Goal: Information Seeking & Learning: Find contact information

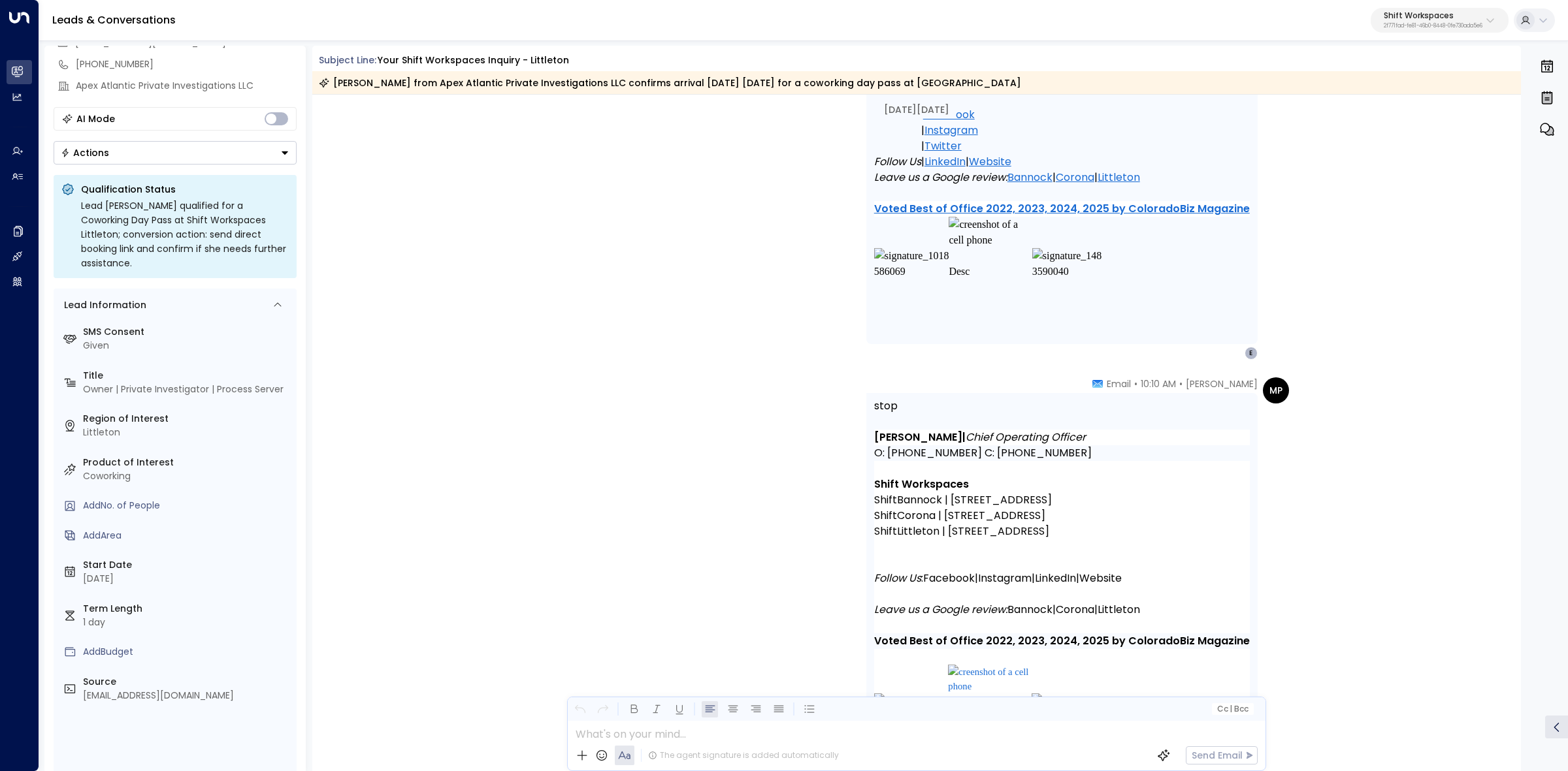
scroll to position [1529, 0]
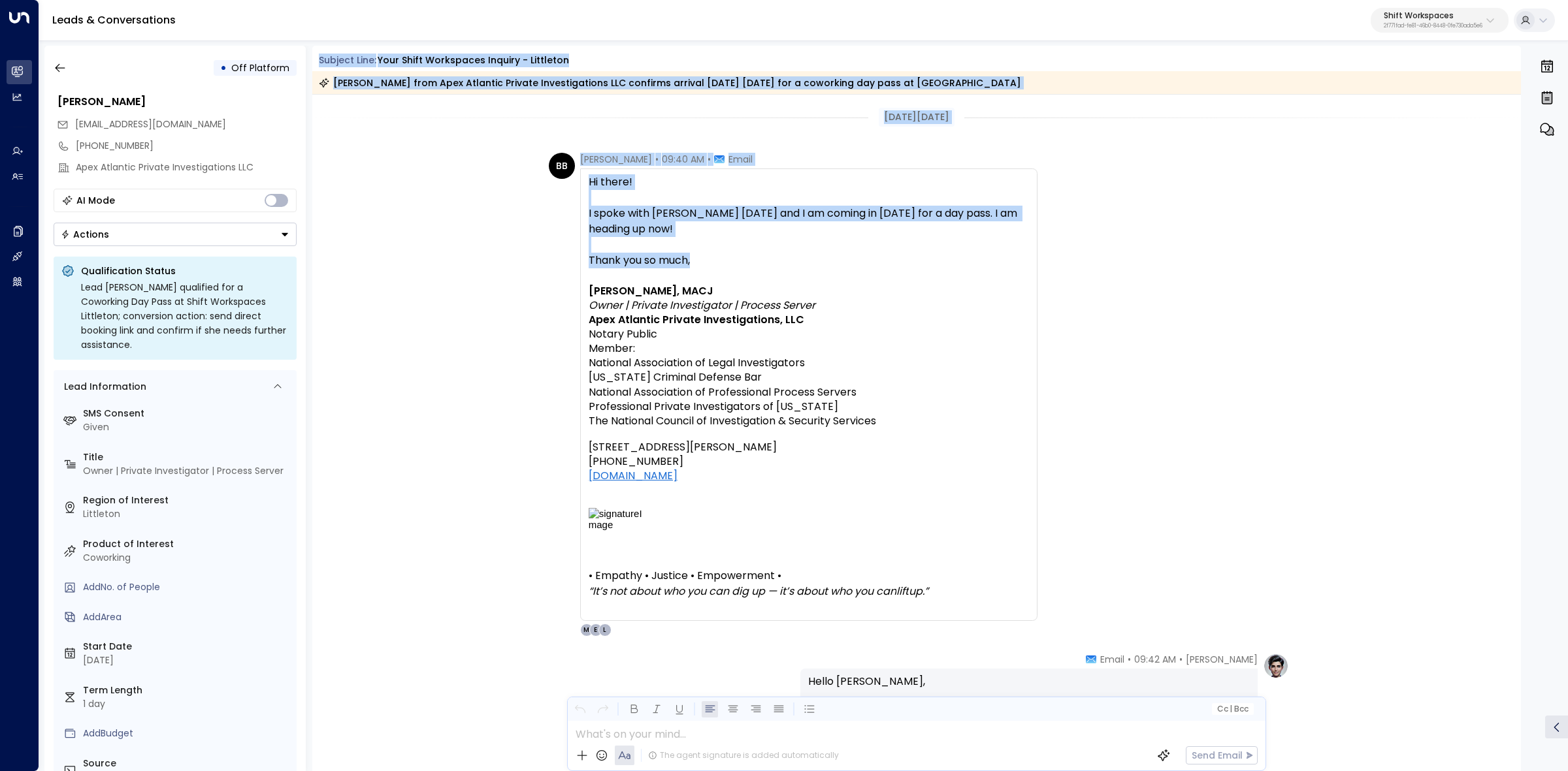
drag, startPoint x: 316, startPoint y: 58, endPoint x: 888, endPoint y: 273, distance: 611.1
click at [866, 265] on div "Subject Line: Your Shift Workspaces Inquiry - Littleton Bobbi Jo Benson from Ap…" at bounding box center [917, 408] width 1210 height 725
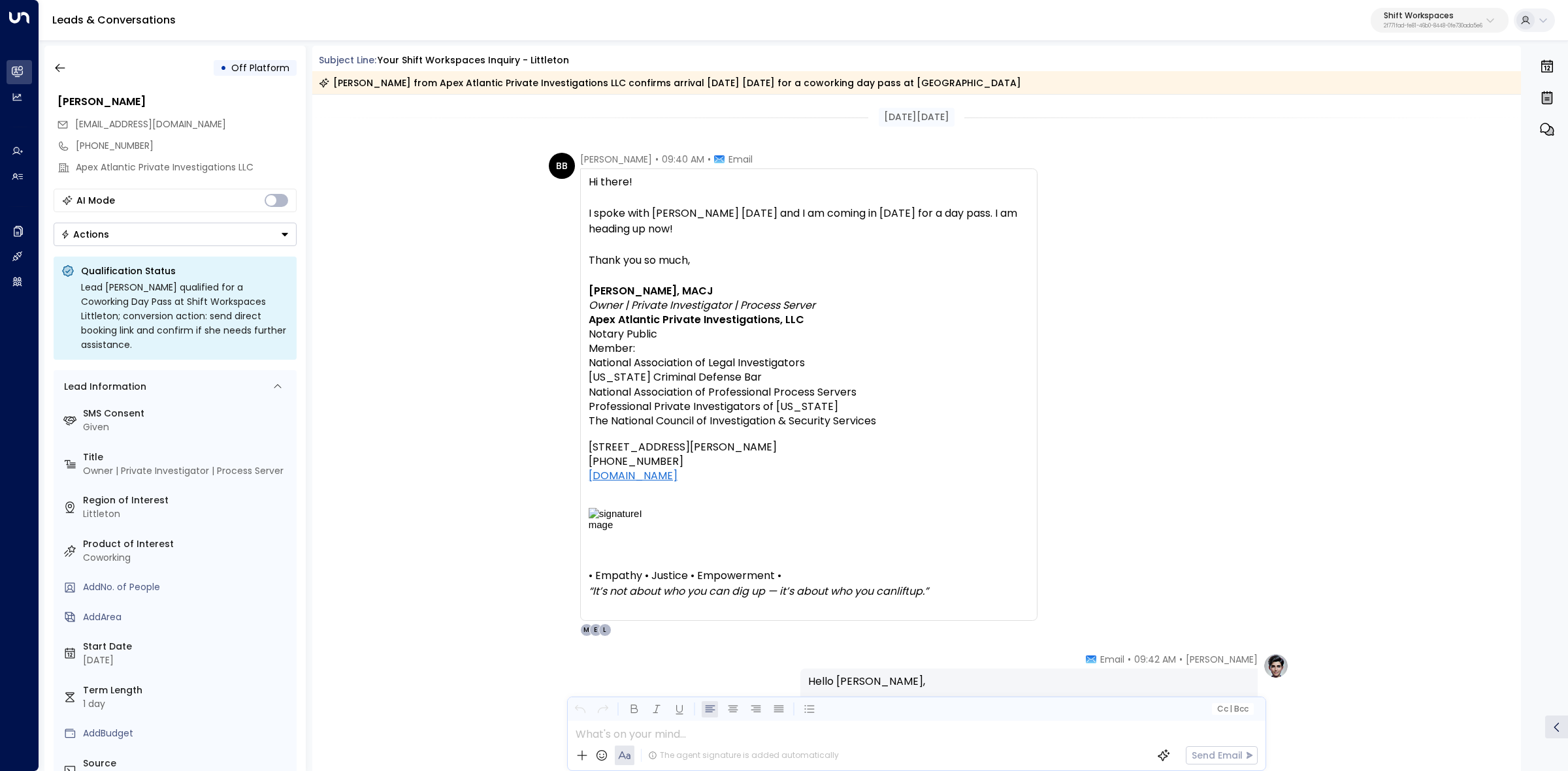
click at [1054, 330] on div "BB Bobbi-Jo Benson • 09:40 AM • Email Hi there! I spoke with Summer Sousa yeste…" at bounding box center [919, 394] width 740 height 484
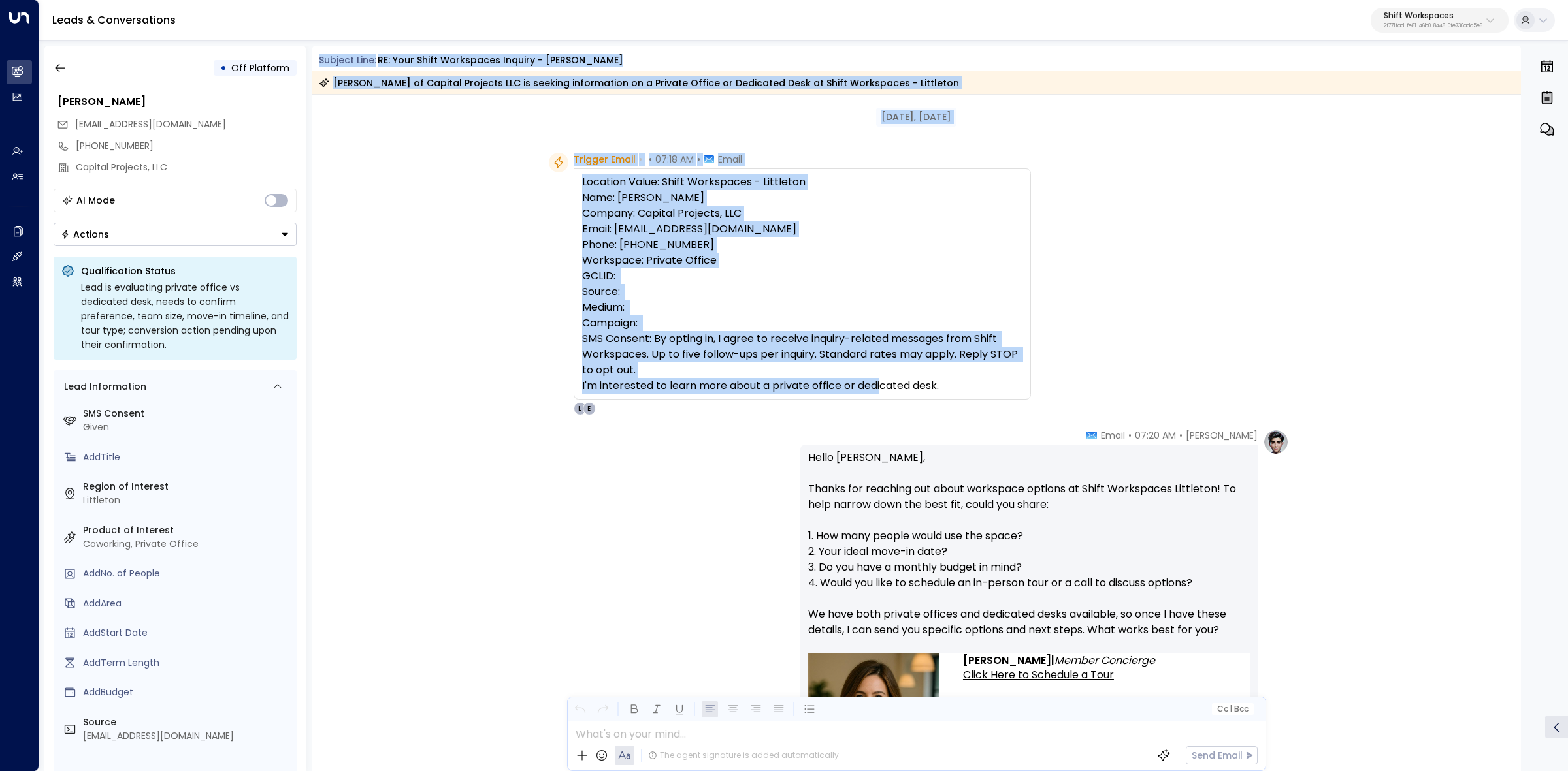
drag, startPoint x: 313, startPoint y: 57, endPoint x: 971, endPoint y: 382, distance: 733.9
click at [971, 382] on div "Subject Line: RE: Your Shift Workspaces Inquiry - Littleton Erin J Writt of Cap…" at bounding box center [917, 408] width 1210 height 725
copy div "Subject Line: RE: Your Shift Workspaces Inquiry - Littleton Erin J Writt of Cap…"
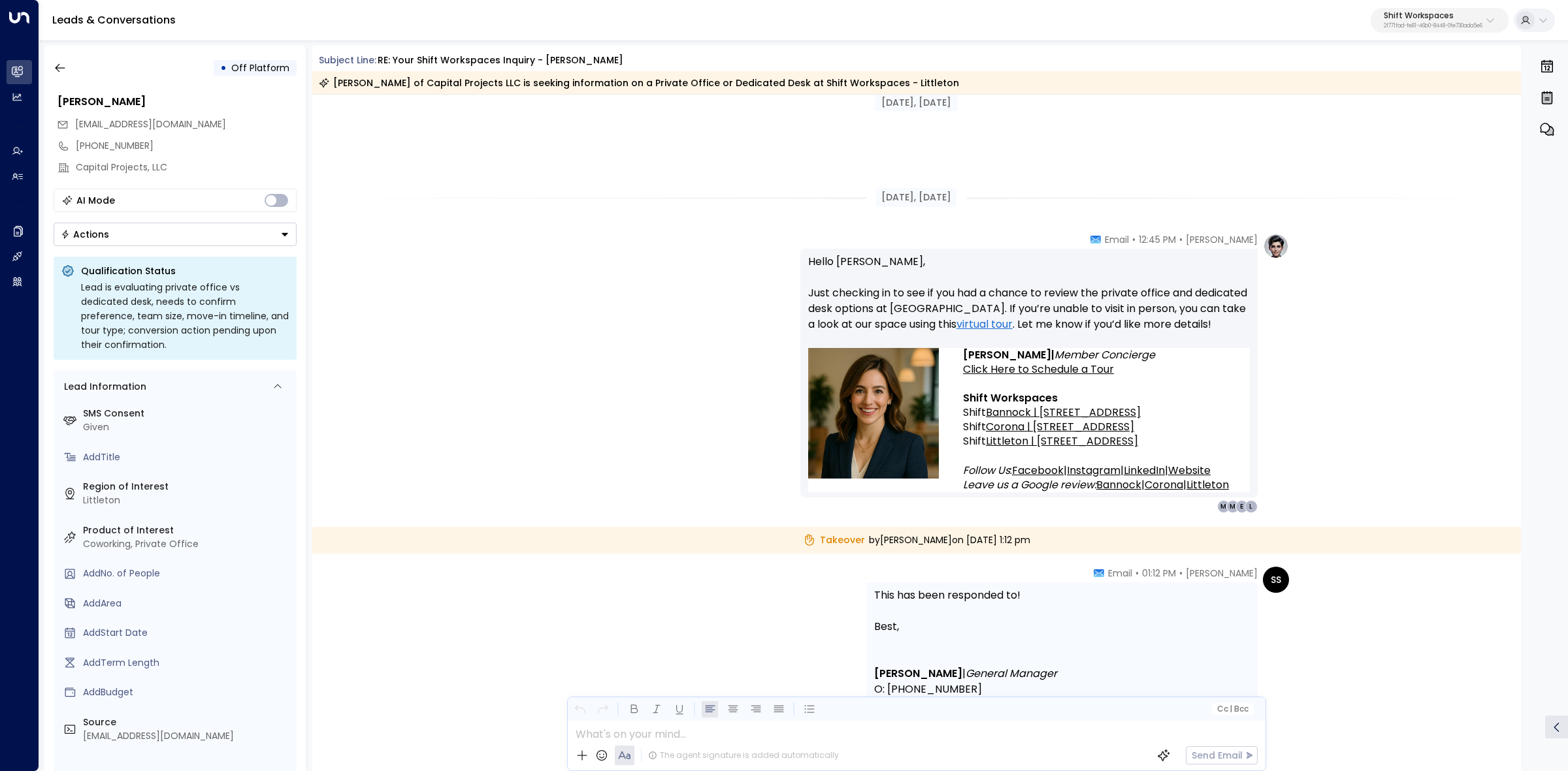
scroll to position [1029, 0]
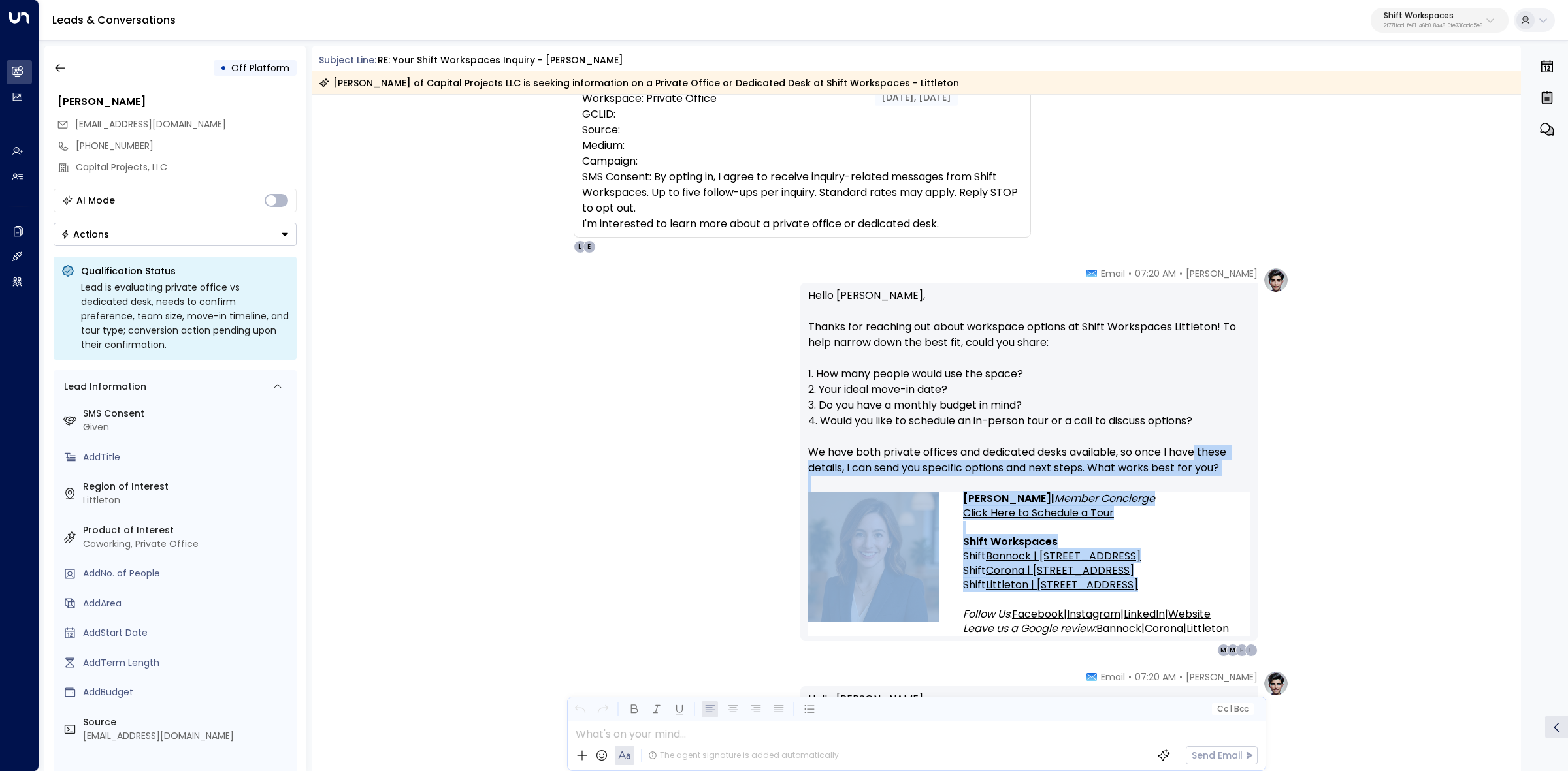
drag, startPoint x: 1068, startPoint y: 425, endPoint x: 1186, endPoint y: 435, distance: 118.4
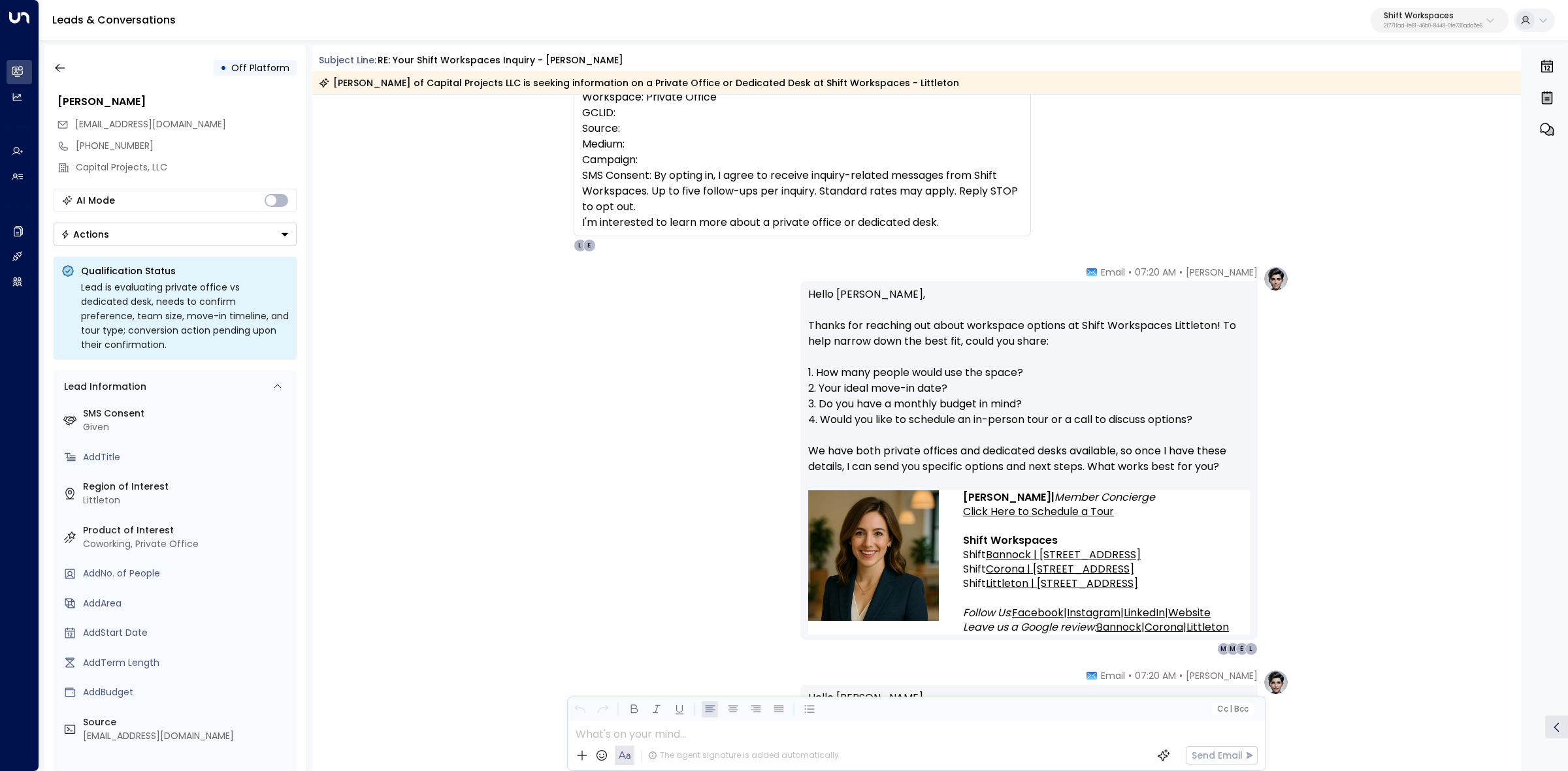
click at [1140, 324] on p "Hello Erin, Thanks for reaching out about workspace options at Shift Workspaces…" at bounding box center [1028, 387] width 441 height 203
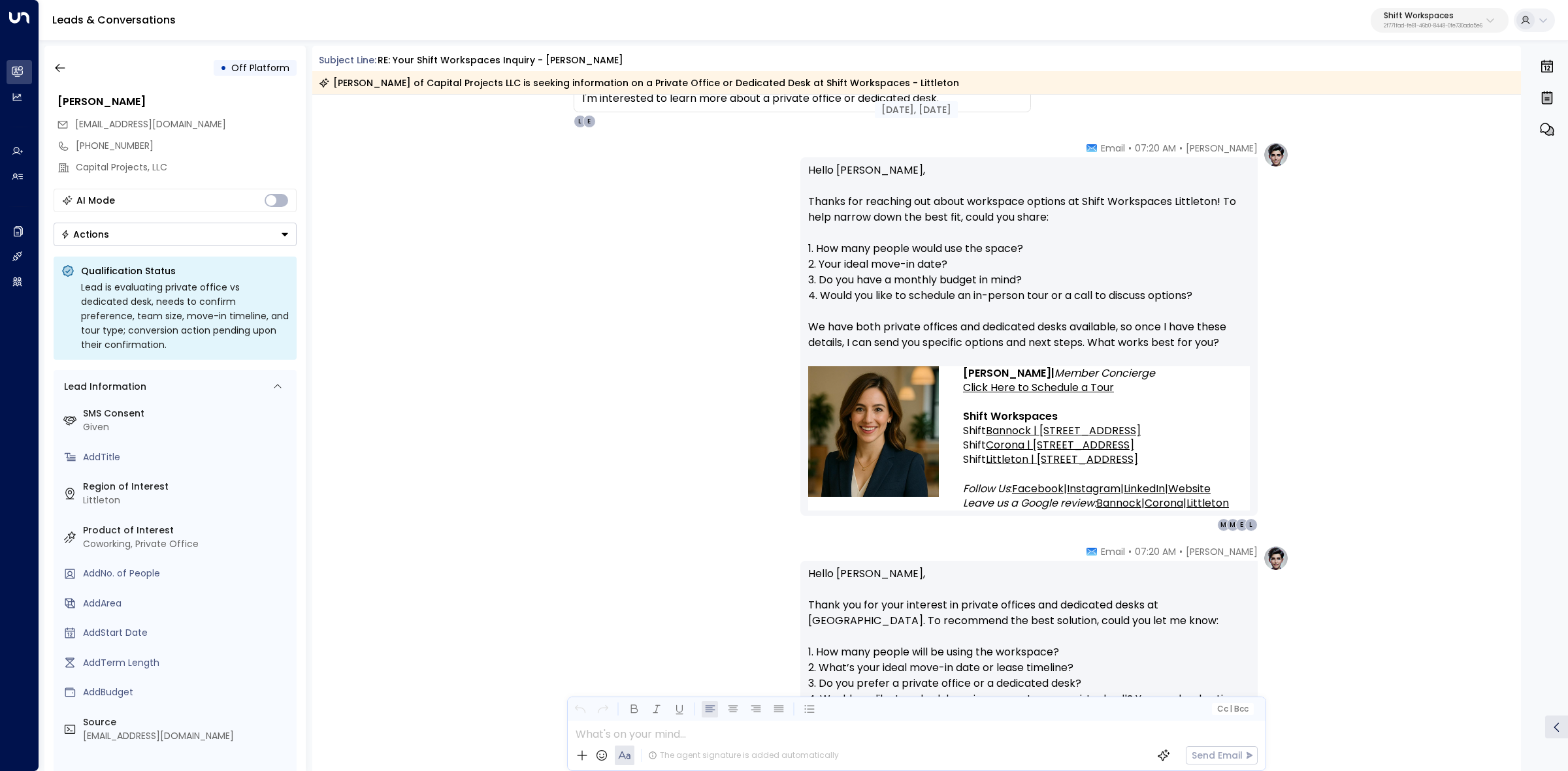
scroll to position [326, 0]
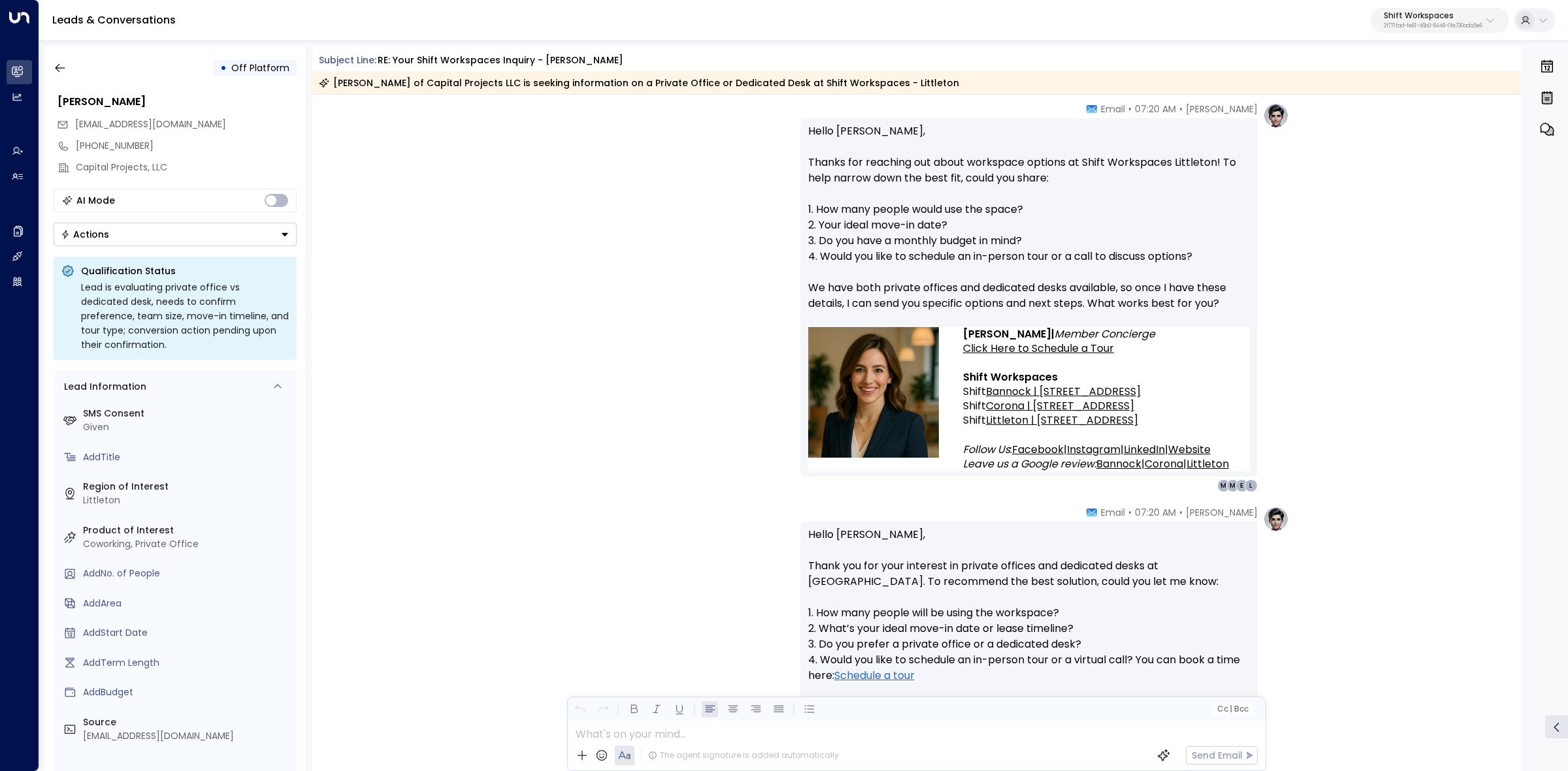
drag, startPoint x: 1124, startPoint y: 275, endPoint x: 1190, endPoint y: 383, distance: 126.6
click at [1190, 383] on div "Emma • 07:20 AM • Email Hello Erin, Thanks for reaching out about workspace opt…" at bounding box center [1029, 297] width 458 height 389
copy div "Email Hello Erin, Thanks for reaching out about workspace options at Shift Work…"
drag, startPoint x: 1168, startPoint y: 511, endPoint x: 1197, endPoint y: 514, distance: 29.2
click at [1235, 542] on div "Emma • 07:20 AM • Email Hello Erin, Thank you for your interest in private offi…" at bounding box center [1029, 701] width 458 height 389
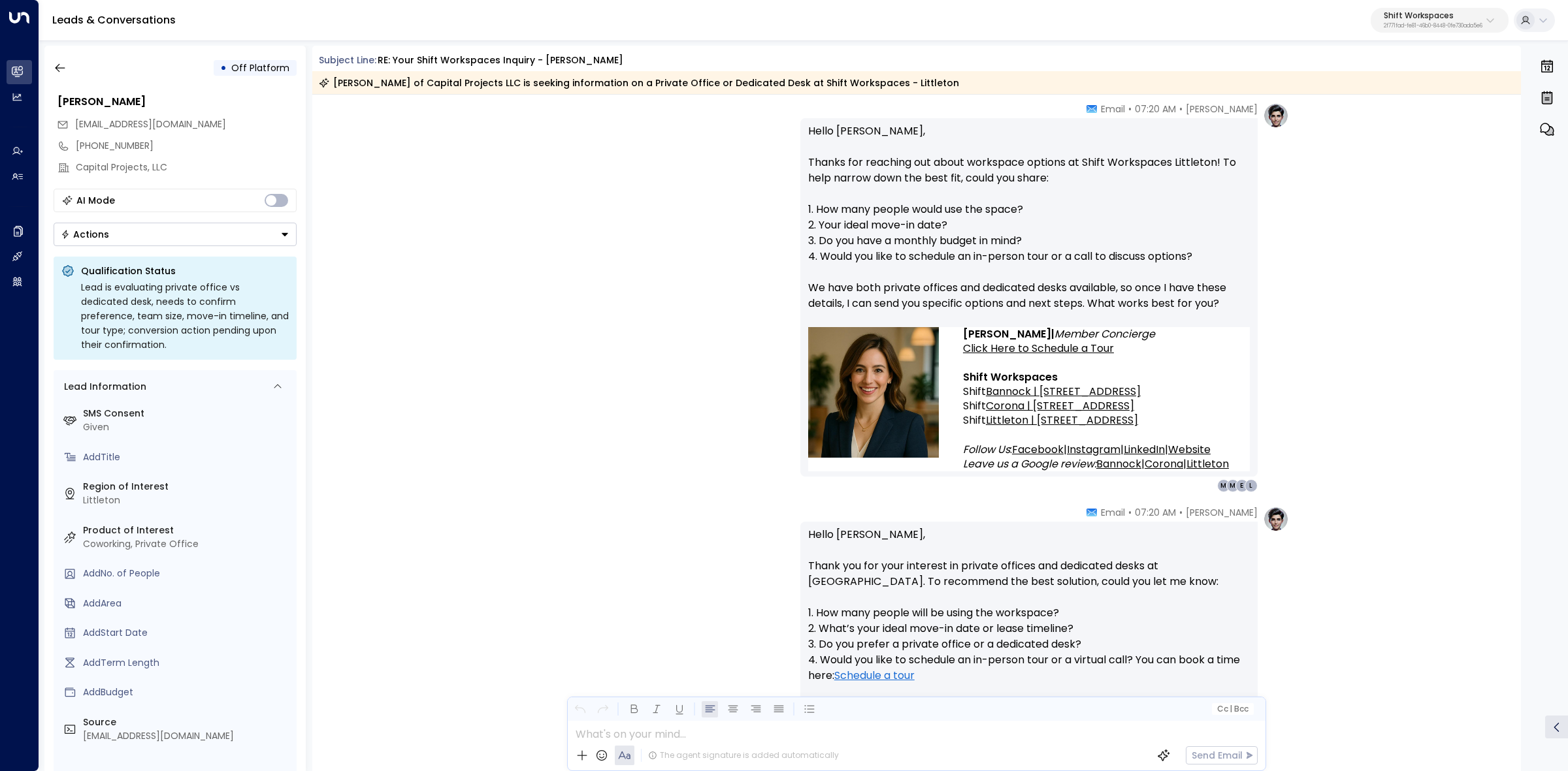
click at [1176, 513] on span "07:20 AM" at bounding box center [1155, 512] width 41 height 13
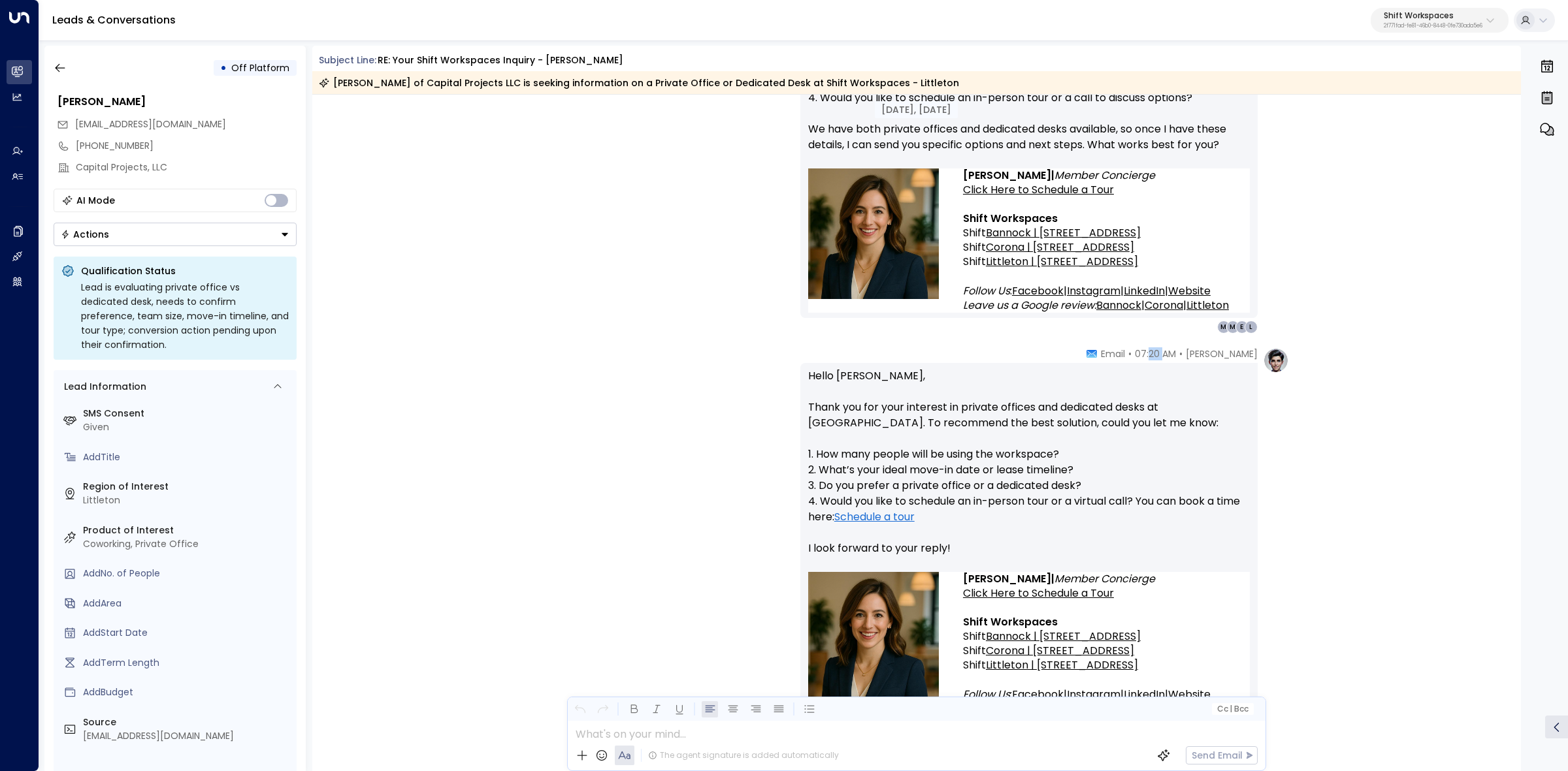
scroll to position [490, 0]
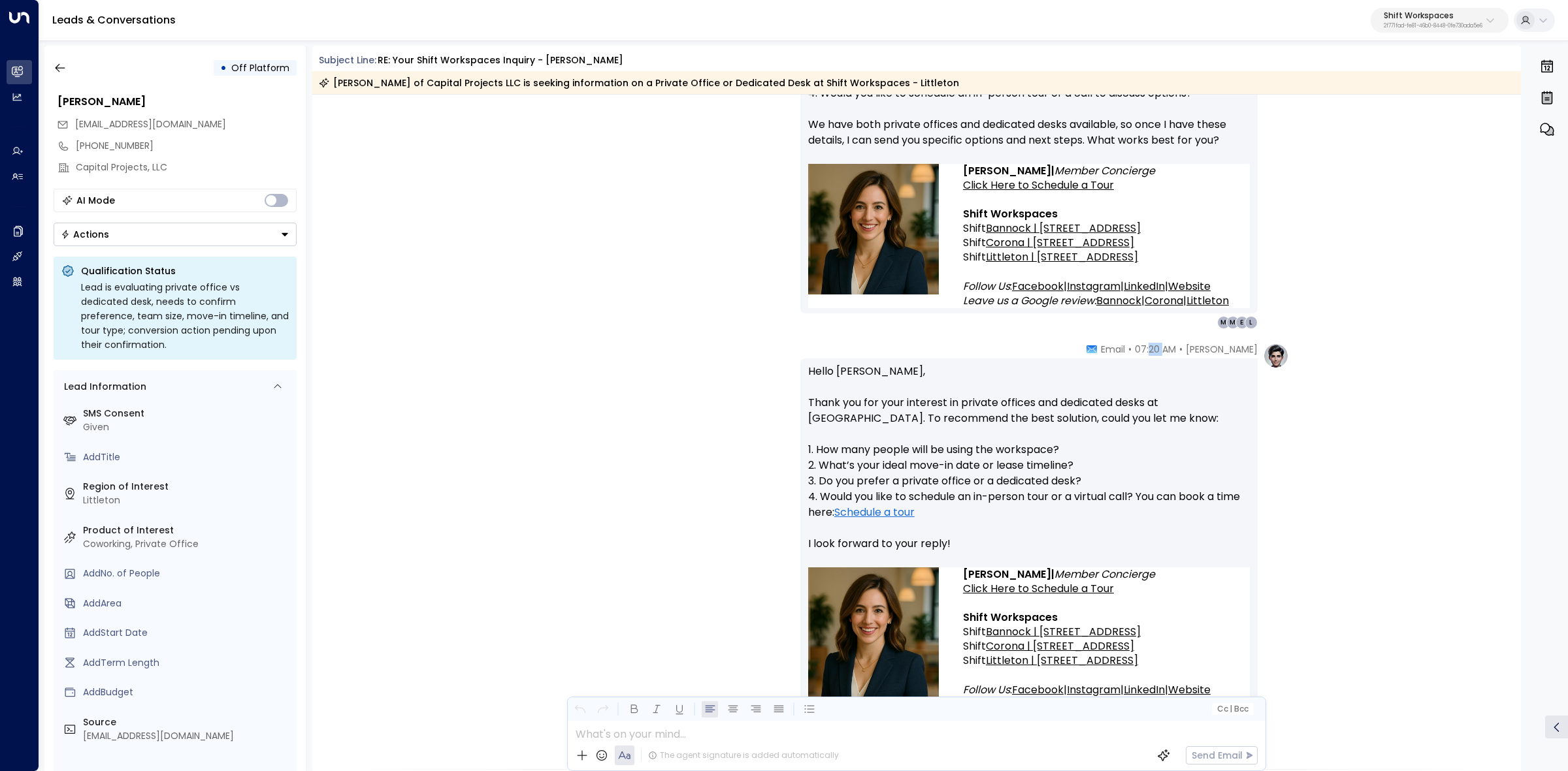
drag, startPoint x: 1180, startPoint y: 510, endPoint x: 1190, endPoint y: 618, distance: 108.5
click at [1190, 618] on div "Emma • 07:20 AM • Email Hello Erin, Thank you for your interest in private offi…" at bounding box center [1029, 537] width 458 height 389
copy div "7:20 AM • Email Hello Erin, Thank you for your interest in private offices and …"
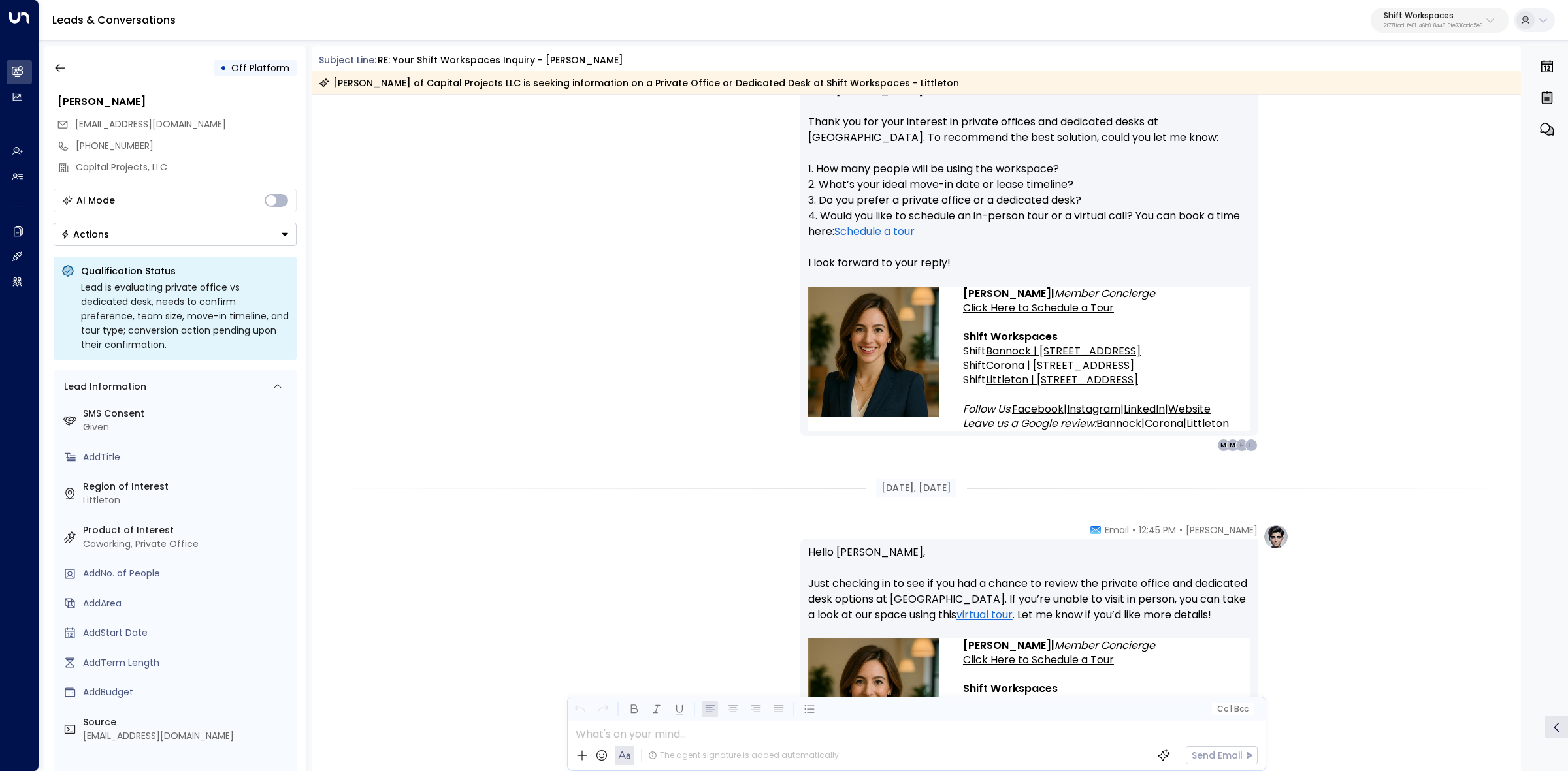
scroll to position [979, 0]
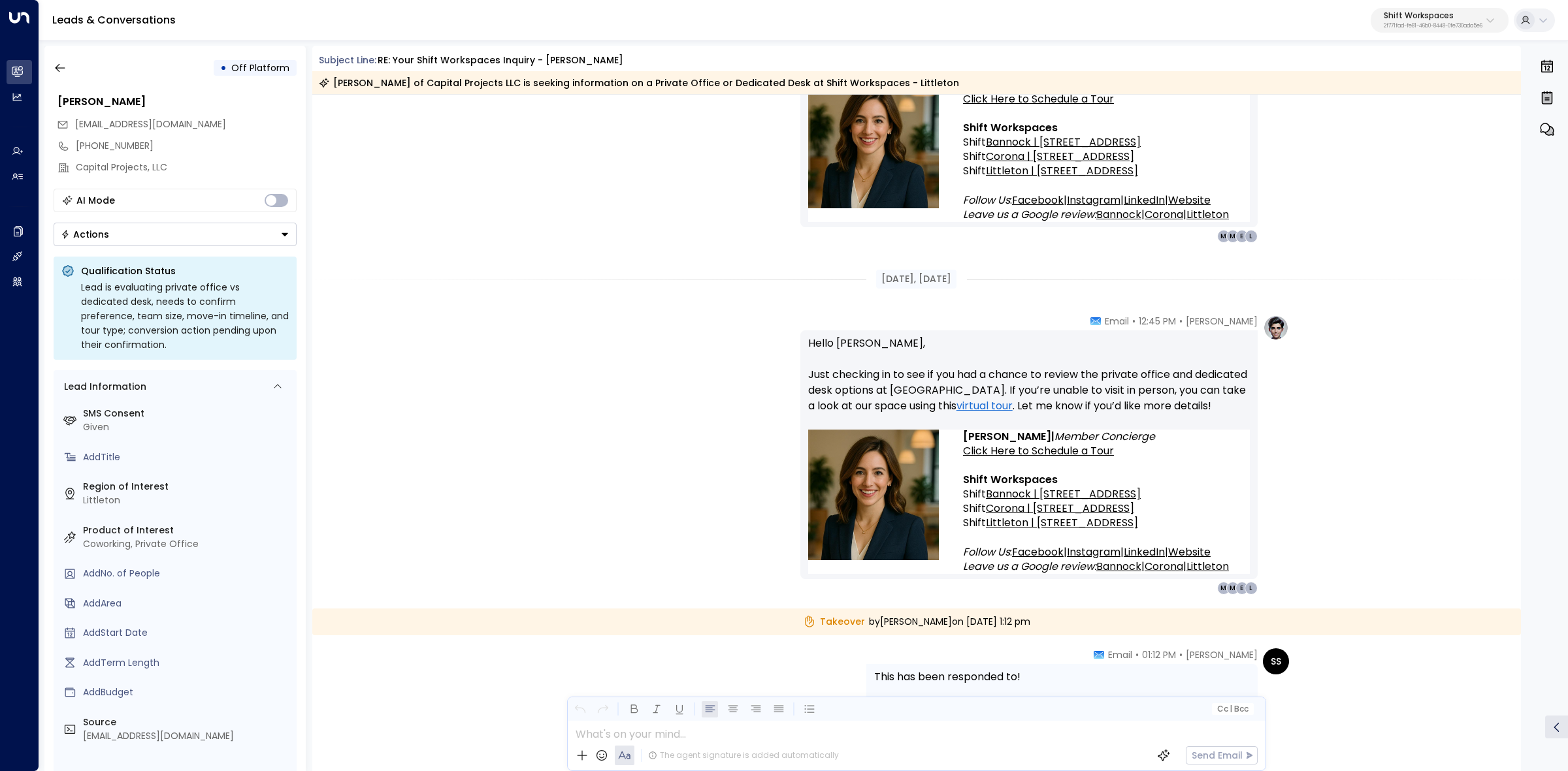
drag, startPoint x: 873, startPoint y: 275, endPoint x: 1122, endPoint y: 448, distance: 303.2
click at [1122, 448] on div "Aug 26, 8 days ago Emma • 07:20 AM • Email Hello Erin, Thanks for reaching out …" at bounding box center [917, 442] width 1210 height 2654
copy div "Aug 27, 7 days ago Emma • 12:45 PM • Email Hello Erin, Just checking in to see …"
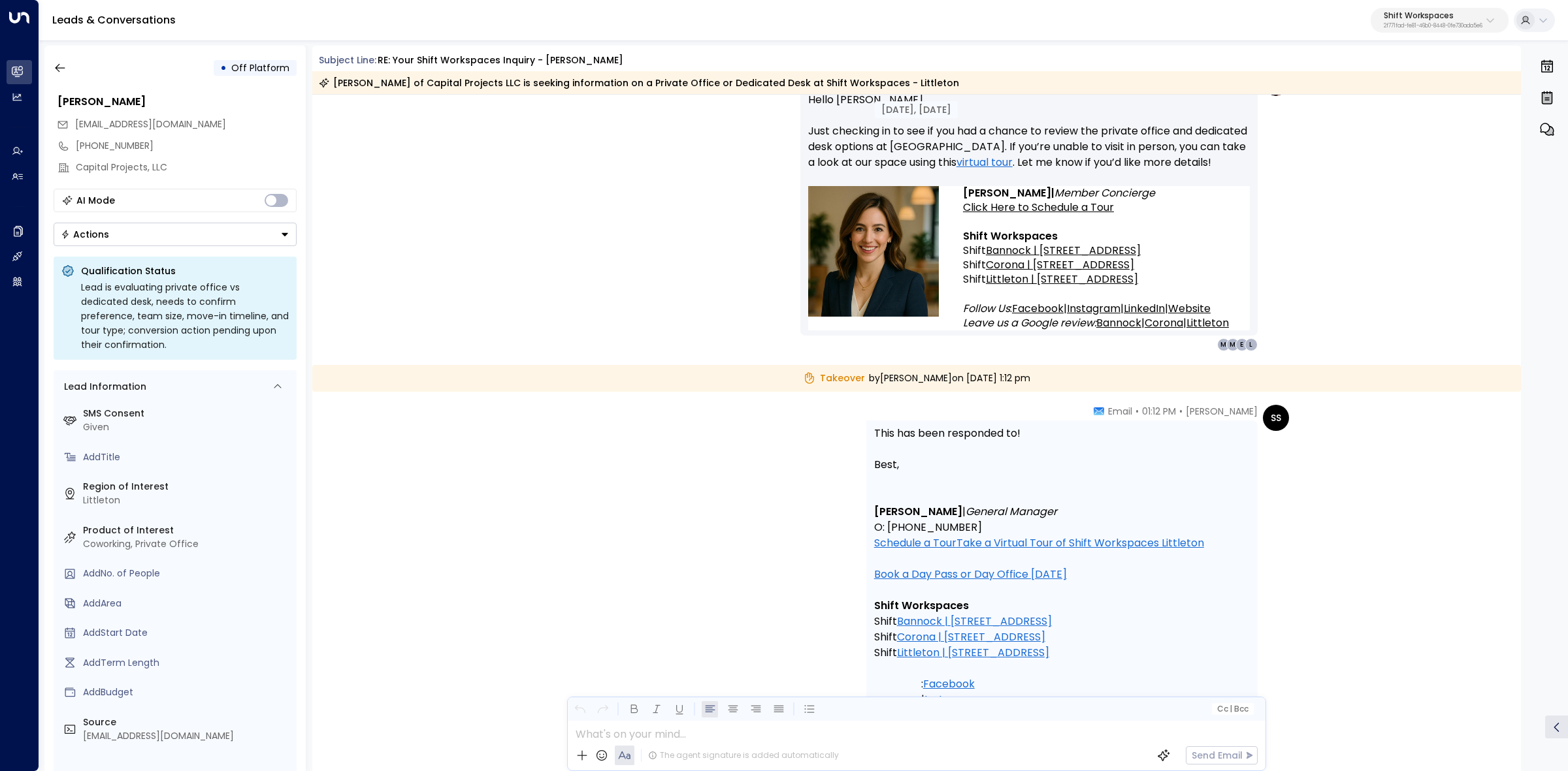
scroll to position [1225, 0]
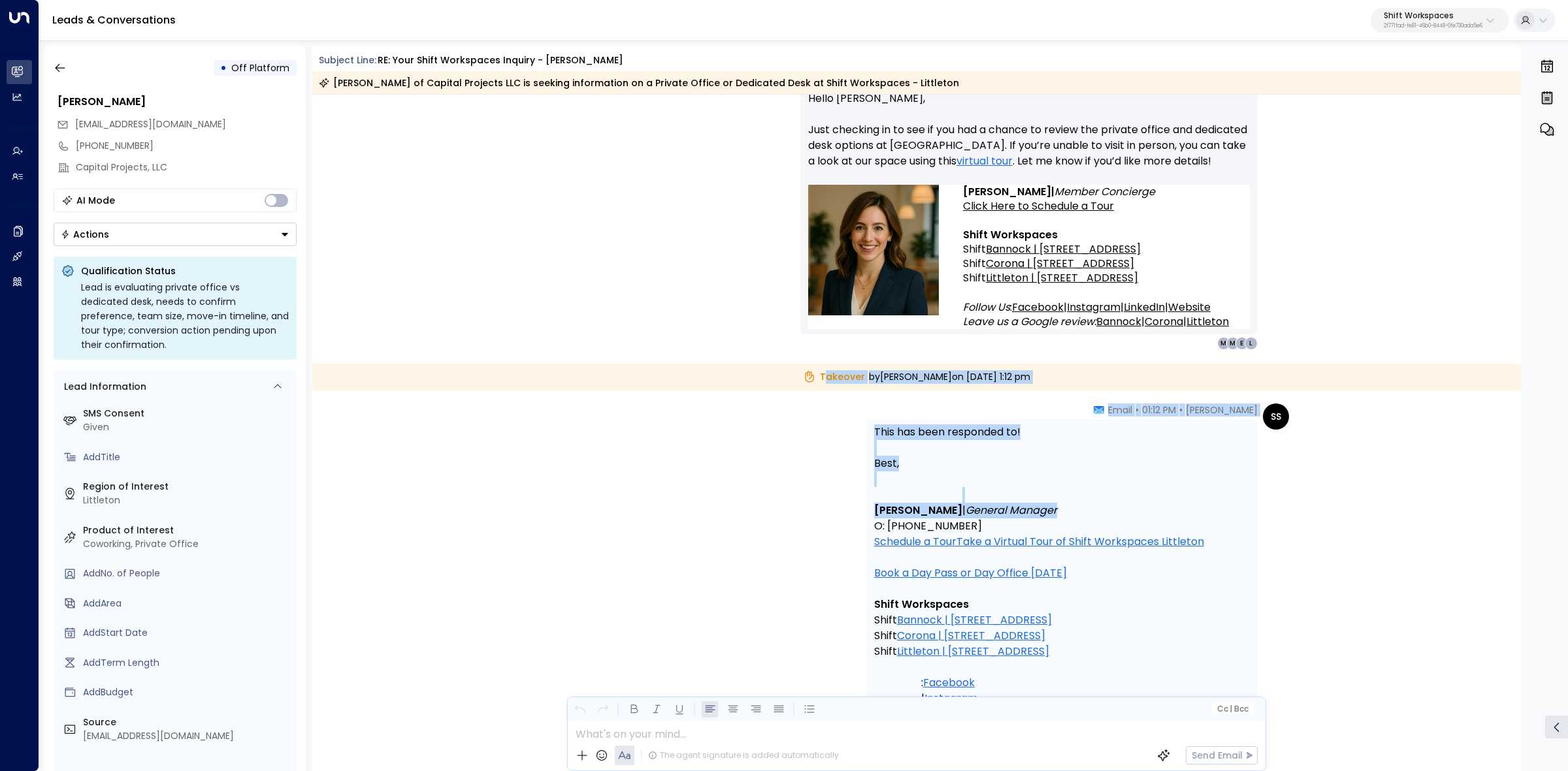
drag, startPoint x: 774, startPoint y: 378, endPoint x: 1104, endPoint y: 513, distance: 356.5
click at [1104, 513] on div "Aug 27, 7 days ago Emma • 12:45 PM • Email Hello Erin, Just checking in to see …" at bounding box center [917, 197] width 1210 height 2654
copy div "akeover by Summer Sousa on Wednesday, Aug 27 2025 at 1:12 pm SS Summer Sousa • …"
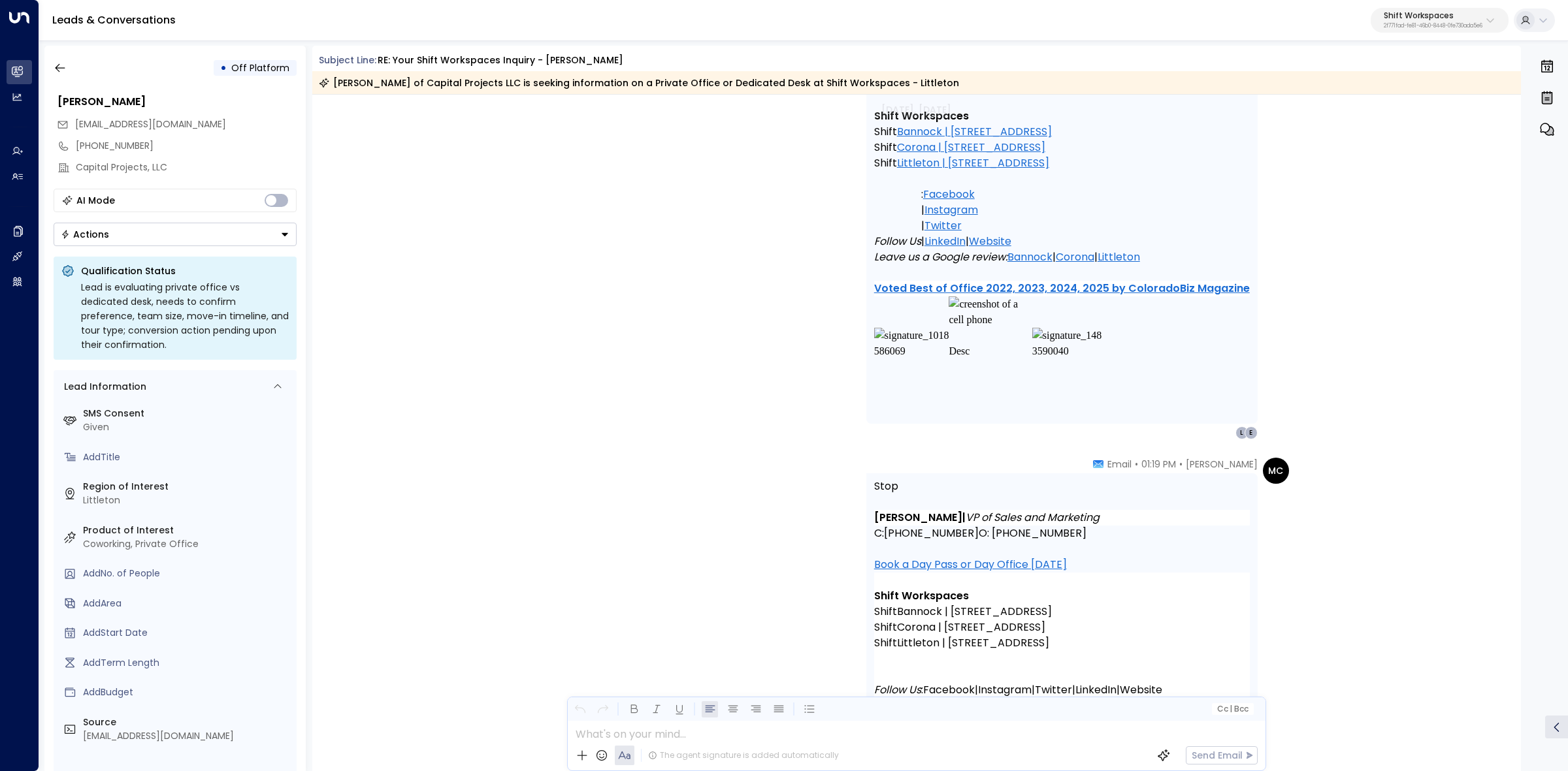
scroll to position [1714, 0]
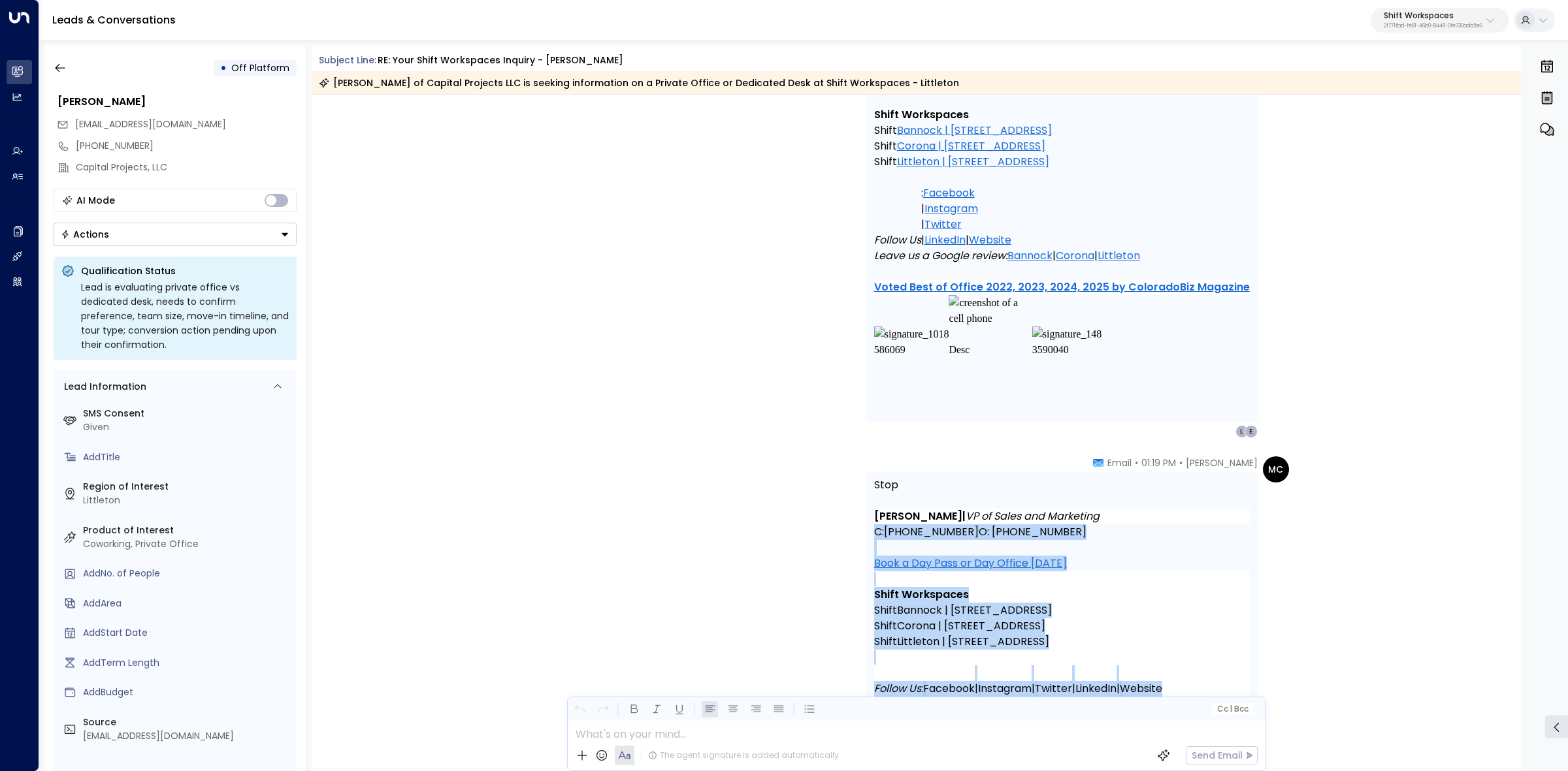
drag, startPoint x: 1053, startPoint y: 449, endPoint x: 1232, endPoint y: 495, distance: 184.8
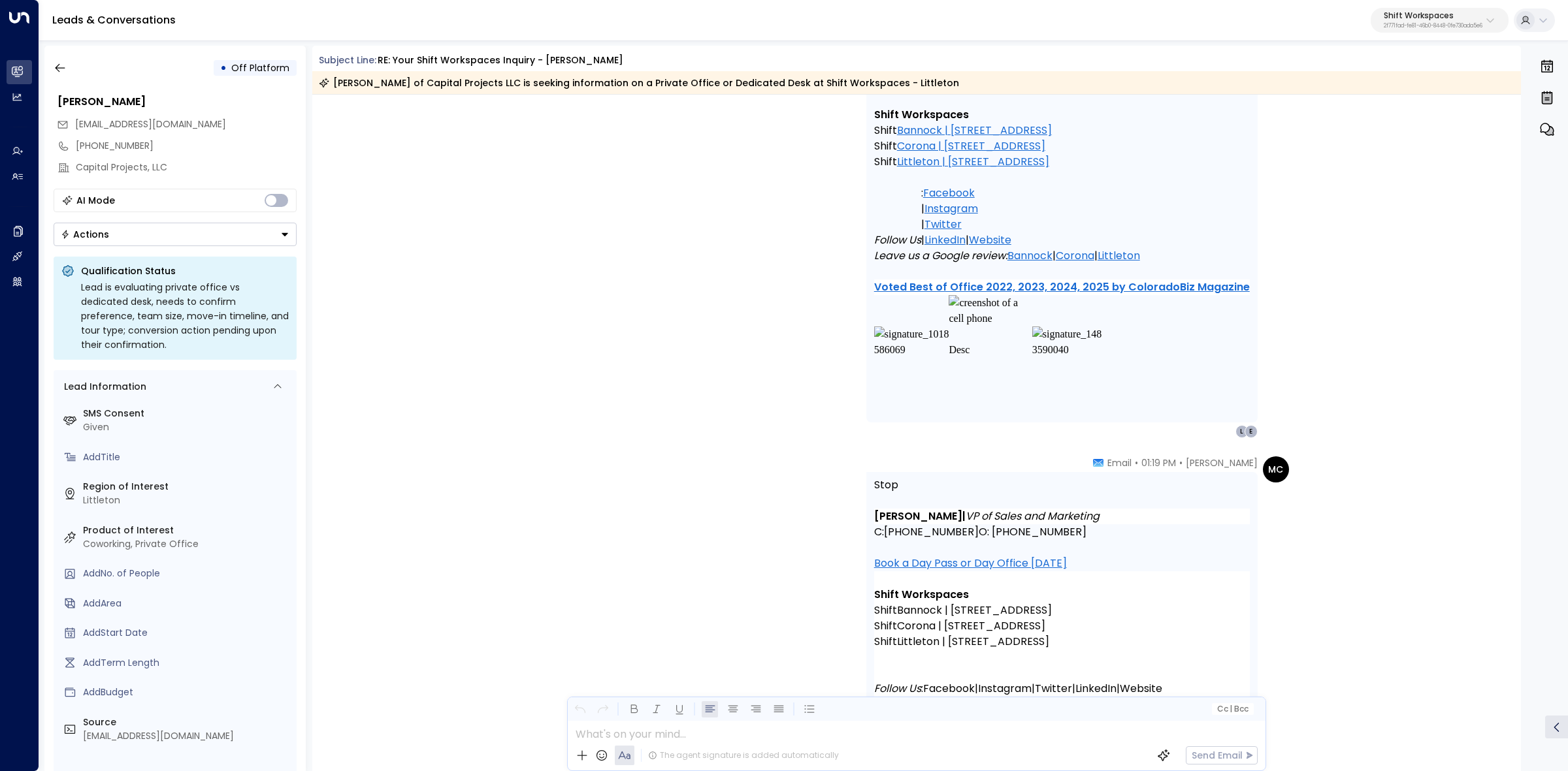
click at [1232, 495] on p at bounding box center [1063, 500] width 376 height 16
drag, startPoint x: 1099, startPoint y: 459, endPoint x: 1099, endPoint y: 610, distance: 151.0
click at [1099, 610] on div "Maggie Clark • 01:19 PM • Email Stop Maggie Clark | VP of Sales and Marketing C…" at bounding box center [1063, 678] width 392 height 443
copy div "Email Stop Maggie Clark | VP of Sales and Marketing C: 720-879-4643 O: 303-355-…"
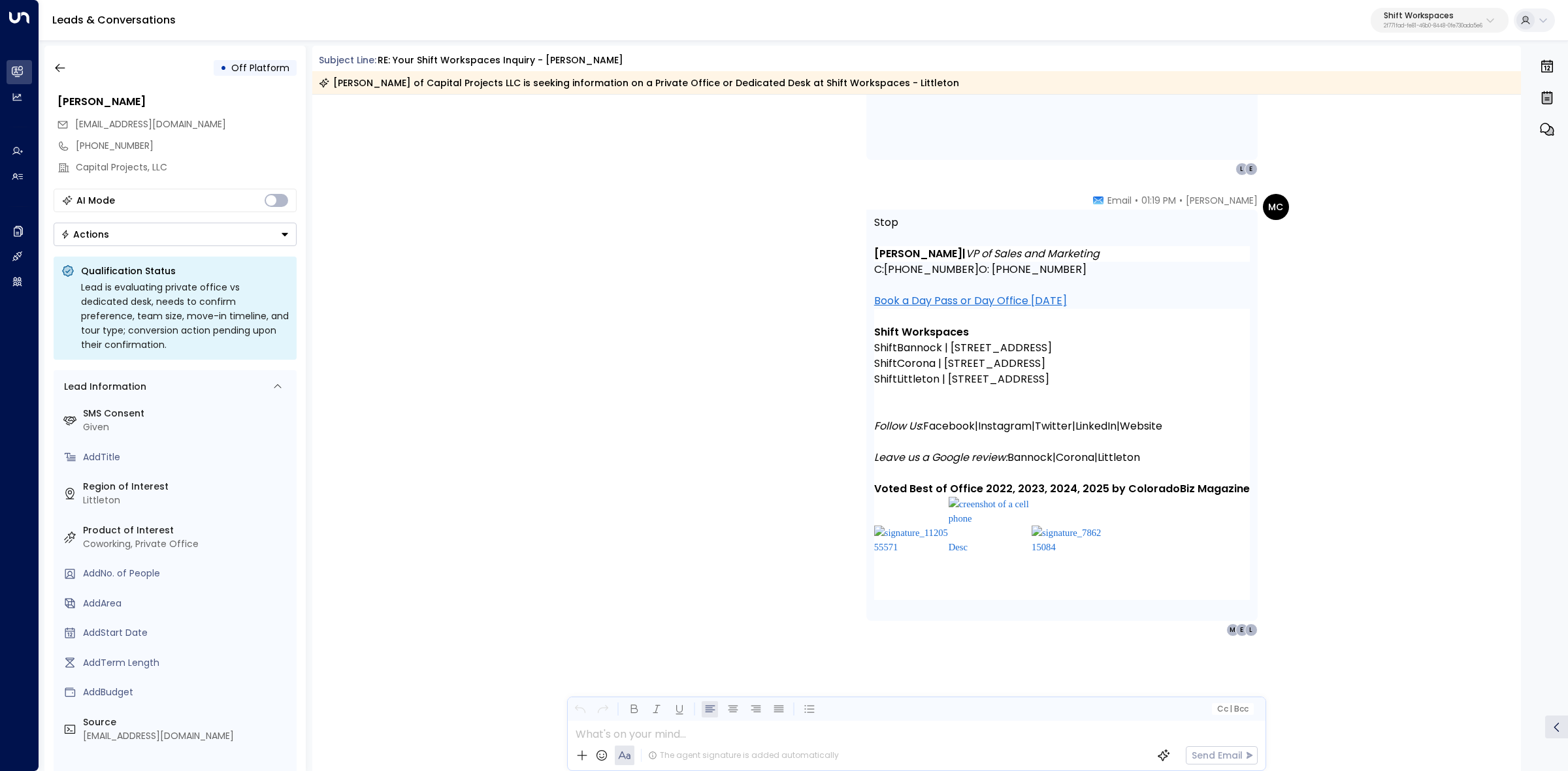
scroll to position [1976, 0]
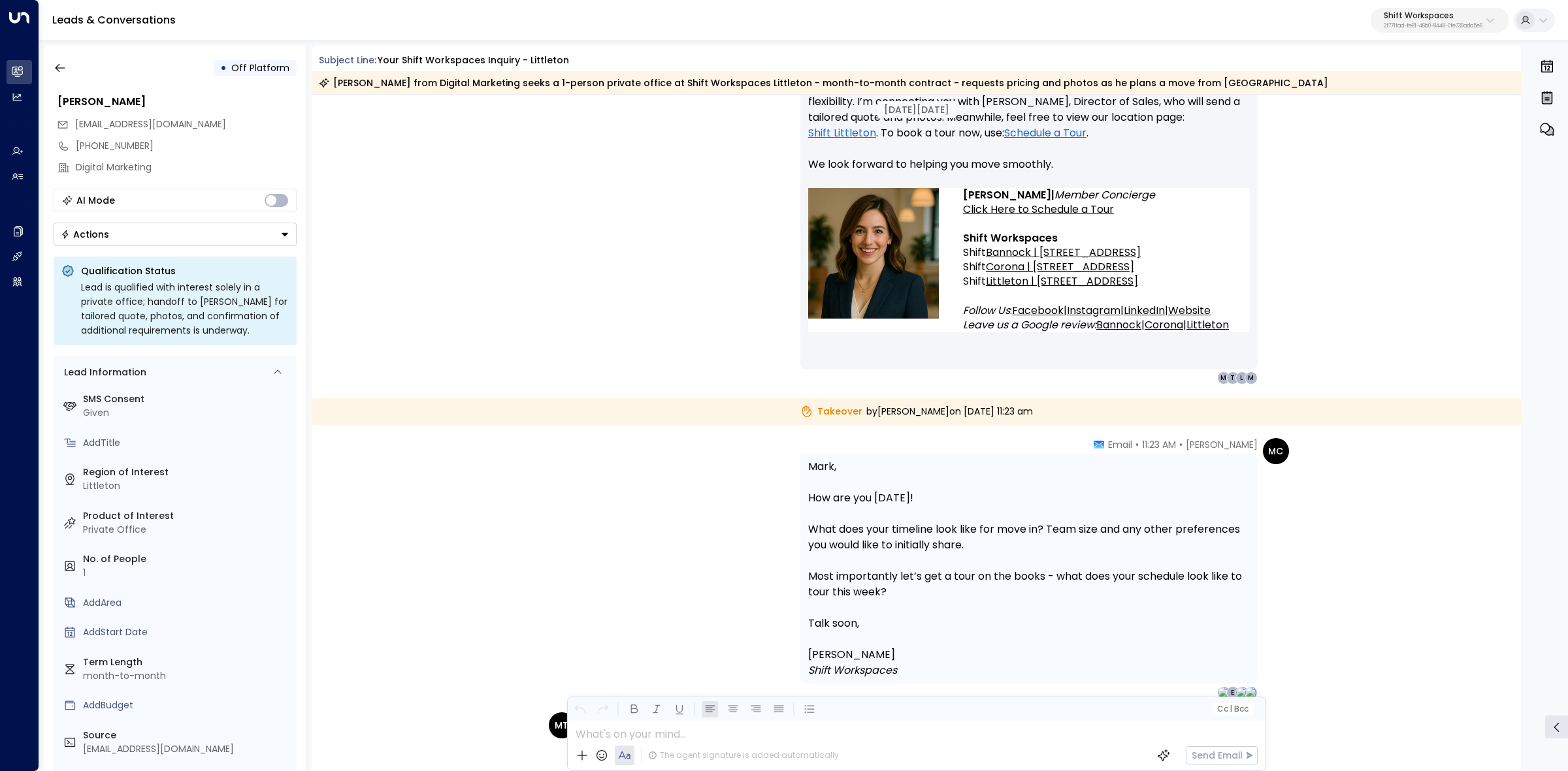
scroll to position [761, 0]
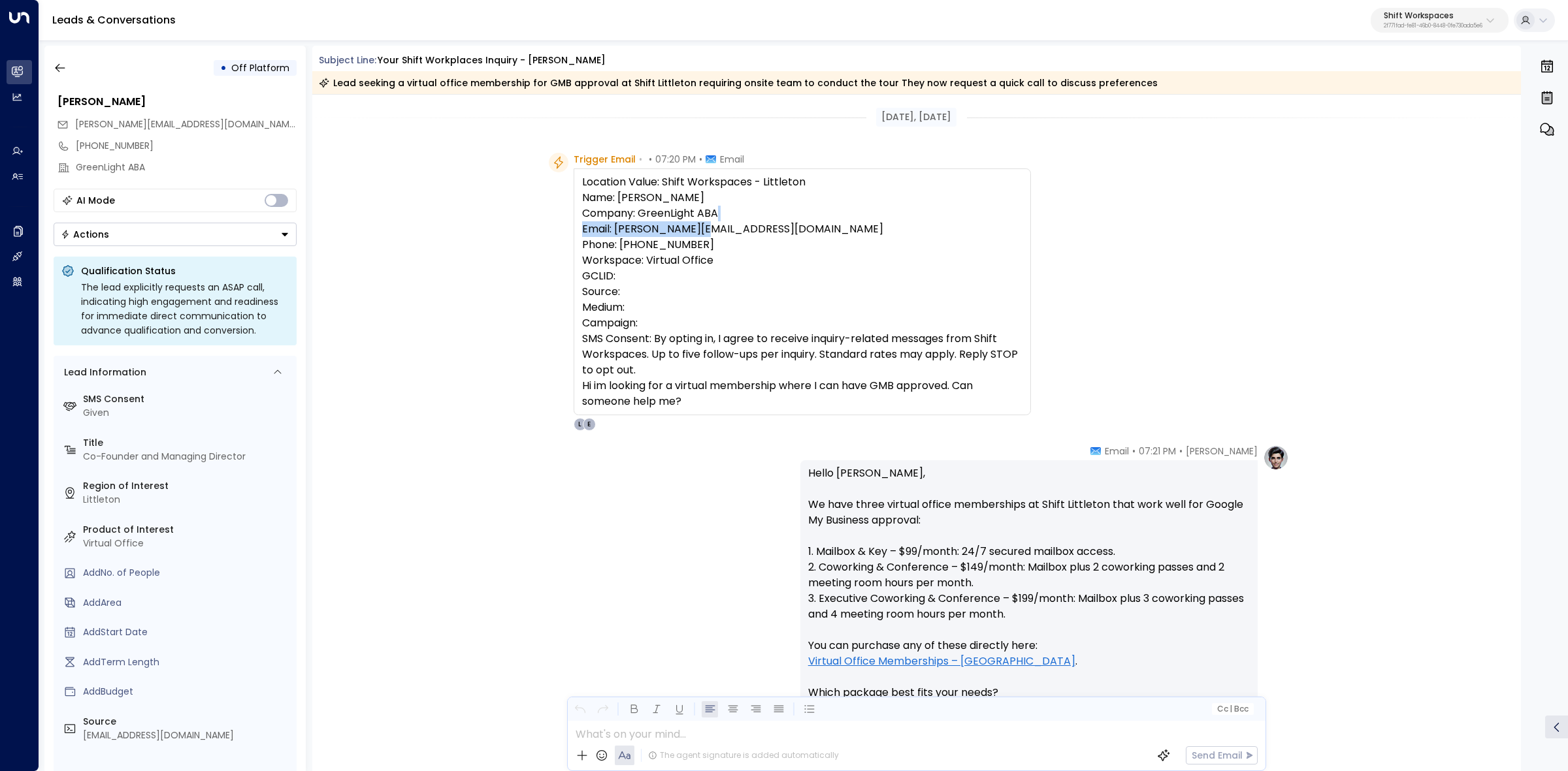
drag, startPoint x: 797, startPoint y: 220, endPoint x: 866, endPoint y: 220, distance: 69.0
click at [846, 220] on div "Location Value: Shift Workspaces - Littleton Name: Dovi Friedman Company: Green…" at bounding box center [803, 291] width 440 height 235
click at [866, 220] on div "Location Value: Shift Workspaces - Littleton Name: Dovi Friedman Company: Green…" at bounding box center [803, 291] width 440 height 235
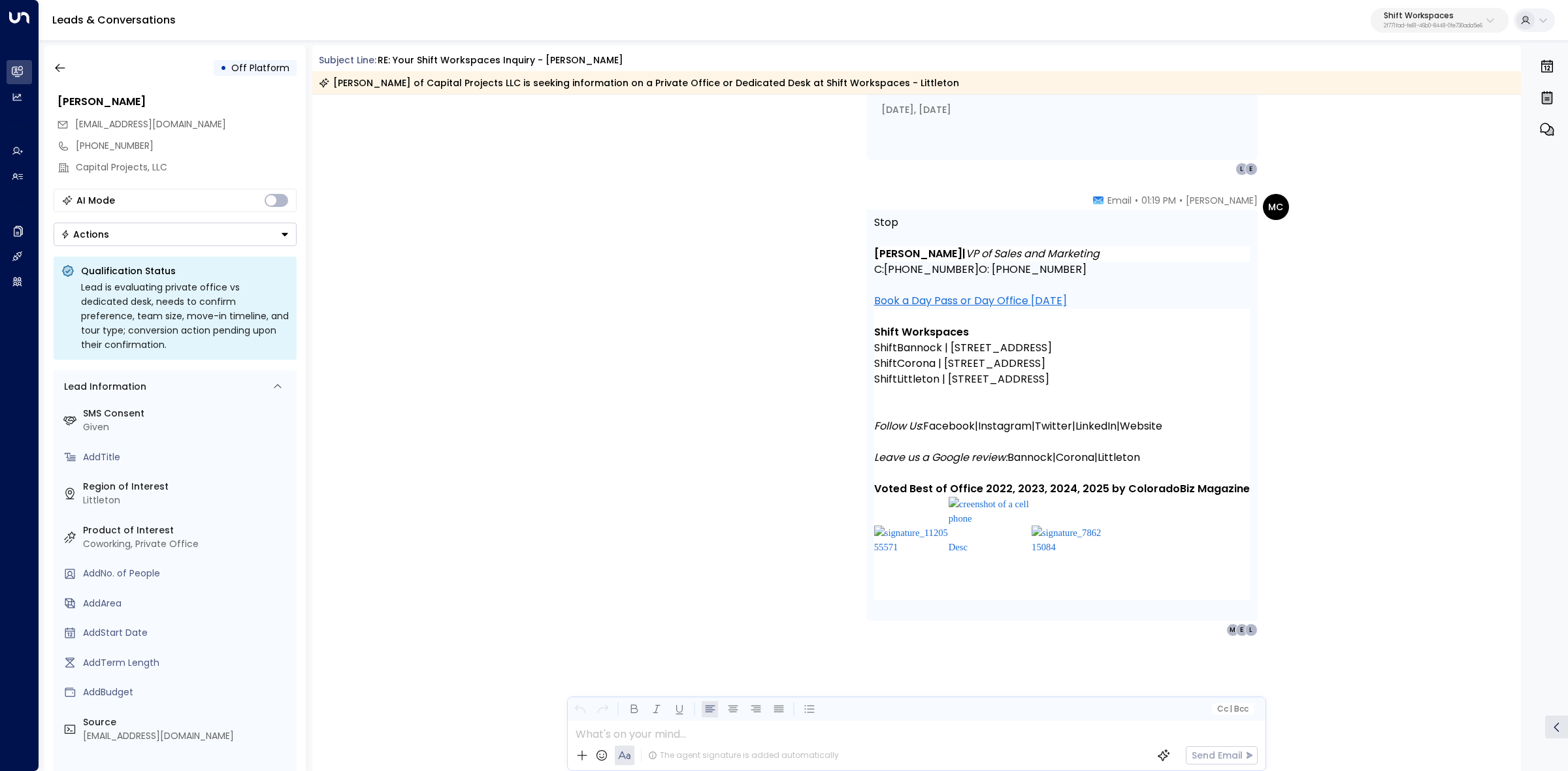
scroll to position [1976, 0]
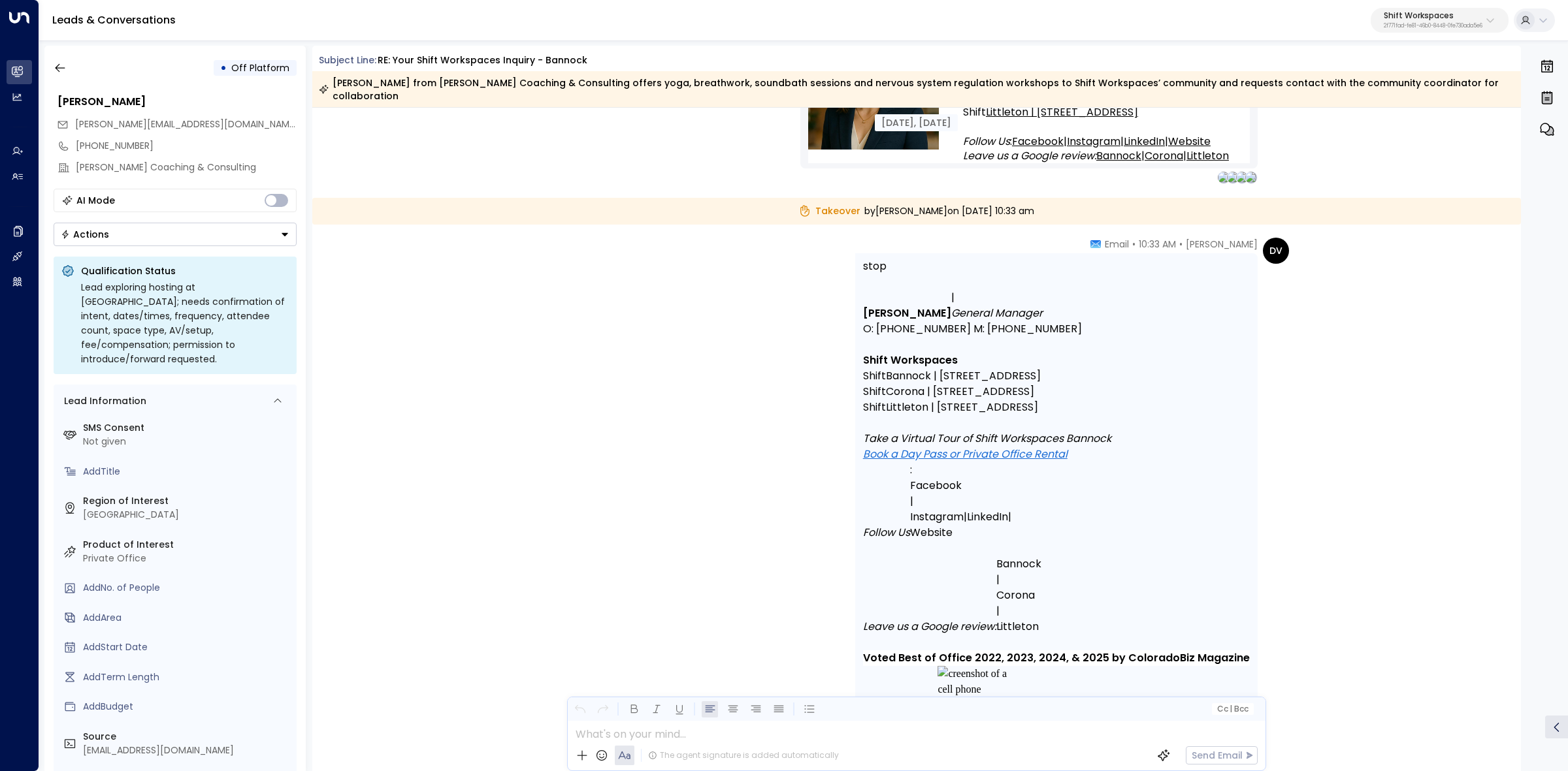
scroll to position [299, 0]
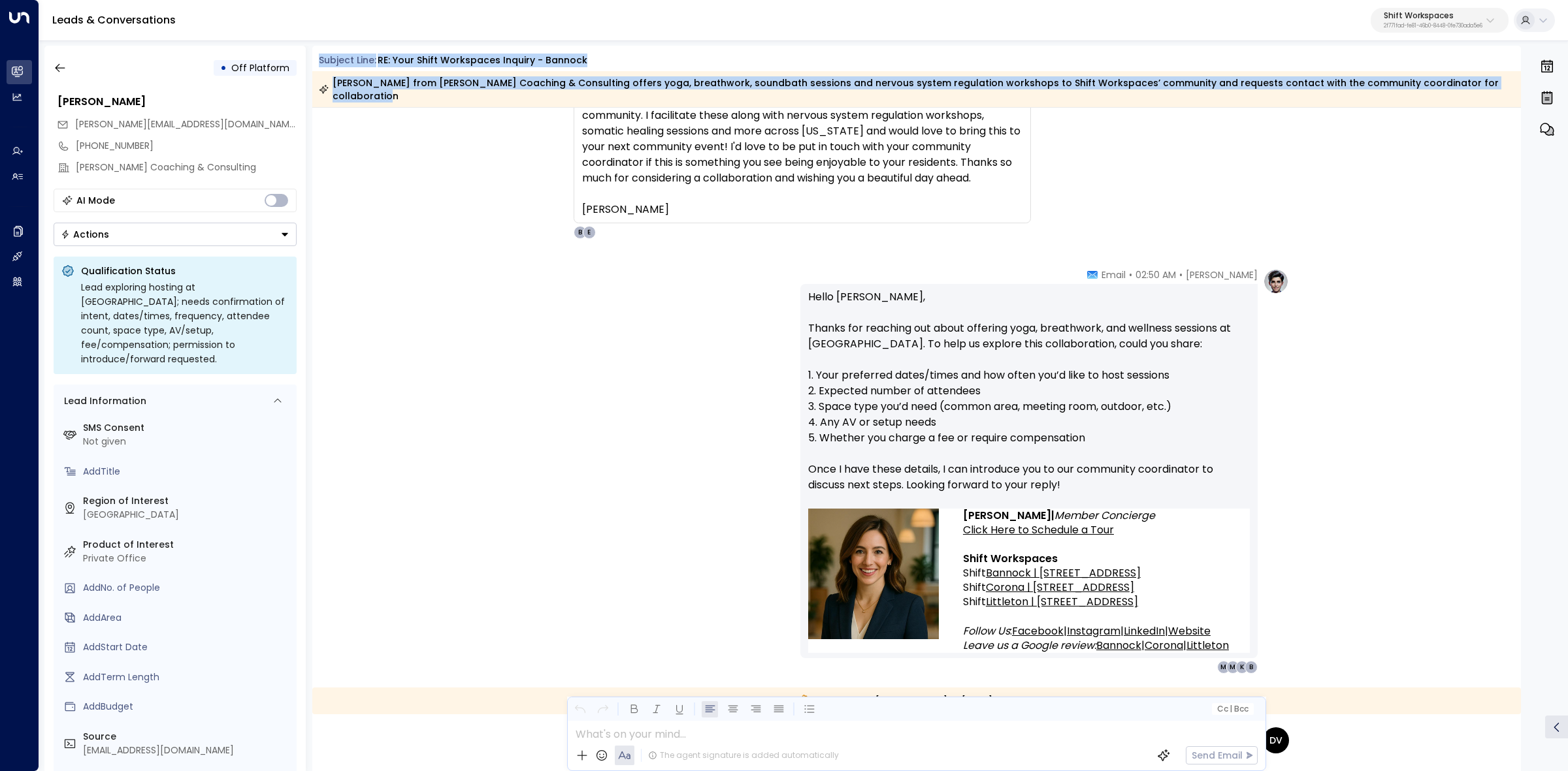
drag, startPoint x: 352, startPoint y: 53, endPoint x: 1476, endPoint y: 92, distance: 1124.7
click at [1476, 92] on div "Subject Line: RE: Your Shift Workspaces Inquiry - Bannock [PERSON_NAME] from [P…" at bounding box center [917, 80] width 1210 height 54
copy div "Subject Line: RE: Your Shift Workspaces Inquiry - Bannock [PERSON_NAME] from [P…"
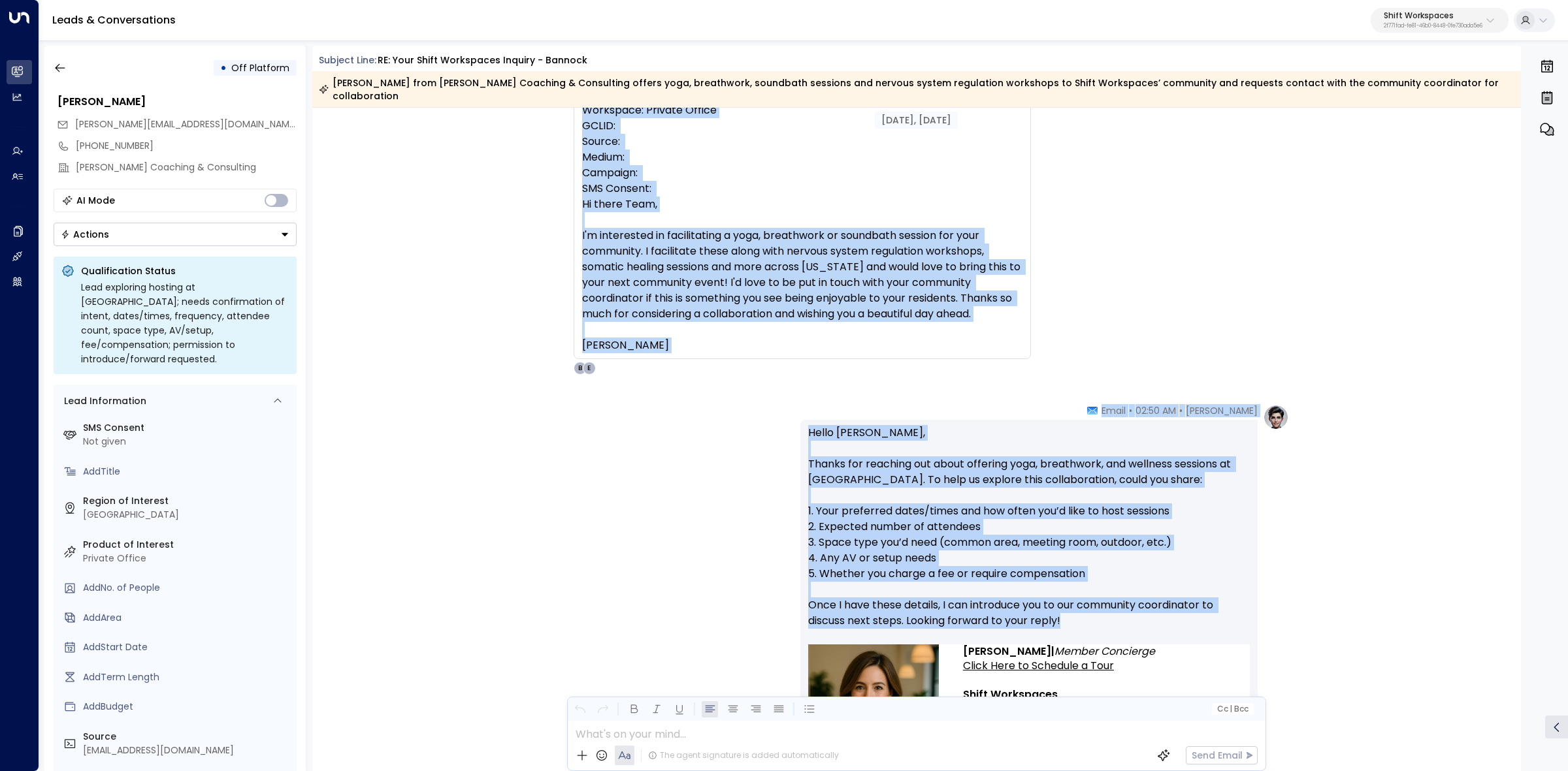
scroll to position [245, 0]
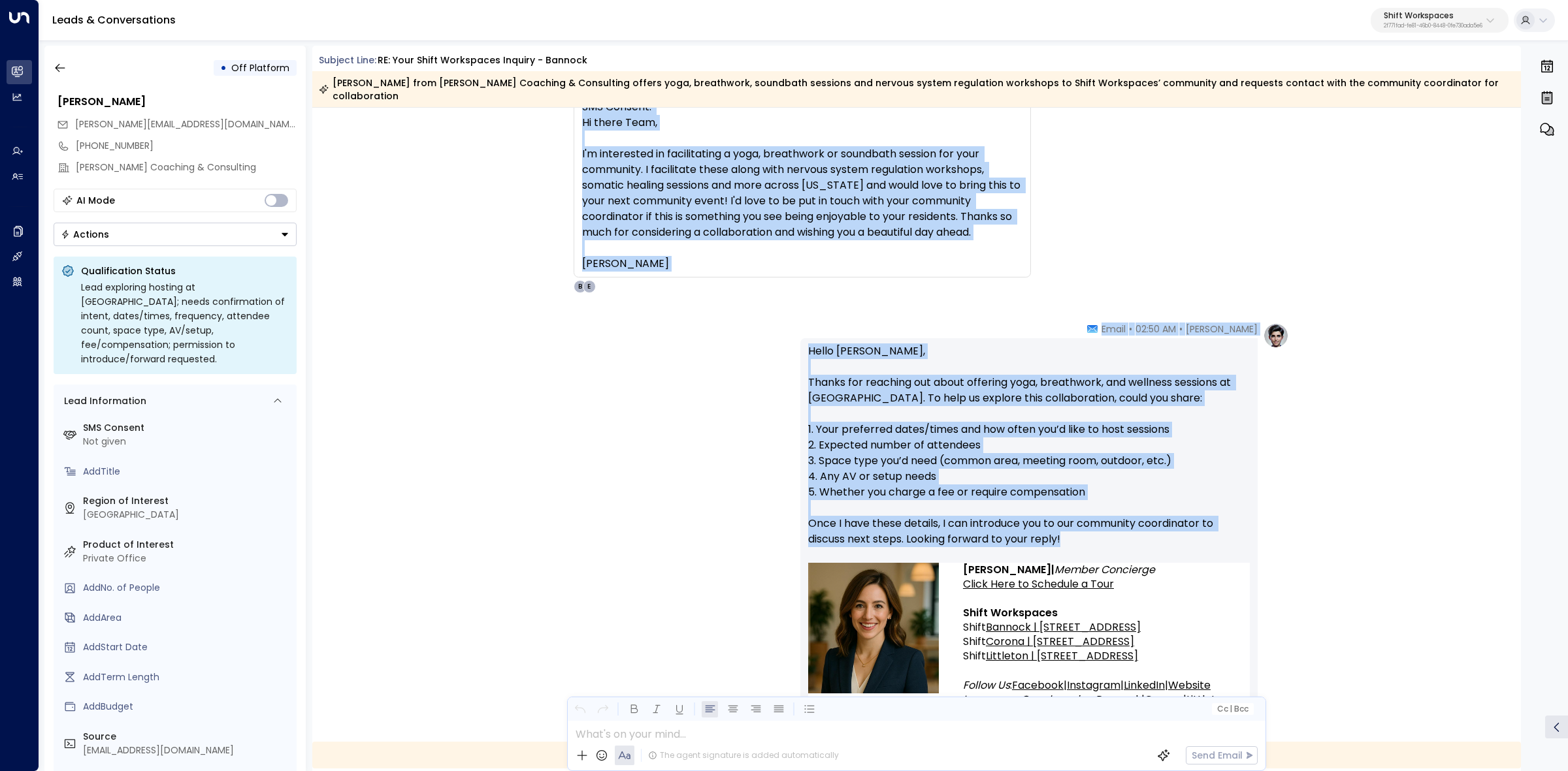
drag, startPoint x: 592, startPoint y: 152, endPoint x: 1196, endPoint y: 531, distance: 713.1
copy div "Lore: IpsumDolo Sitame Consect: AD Elitse Doeiusmo & Temporinci Utlab: etdolore…"
drag, startPoint x: 949, startPoint y: 552, endPoint x: 1117, endPoint y: 596, distance: 173.7
click at [1117, 596] on tr "[PERSON_NAME] | Member Concierge Click Here to Schedule a Tour Shift Workspaces…" at bounding box center [1028, 635] width 441 height 144
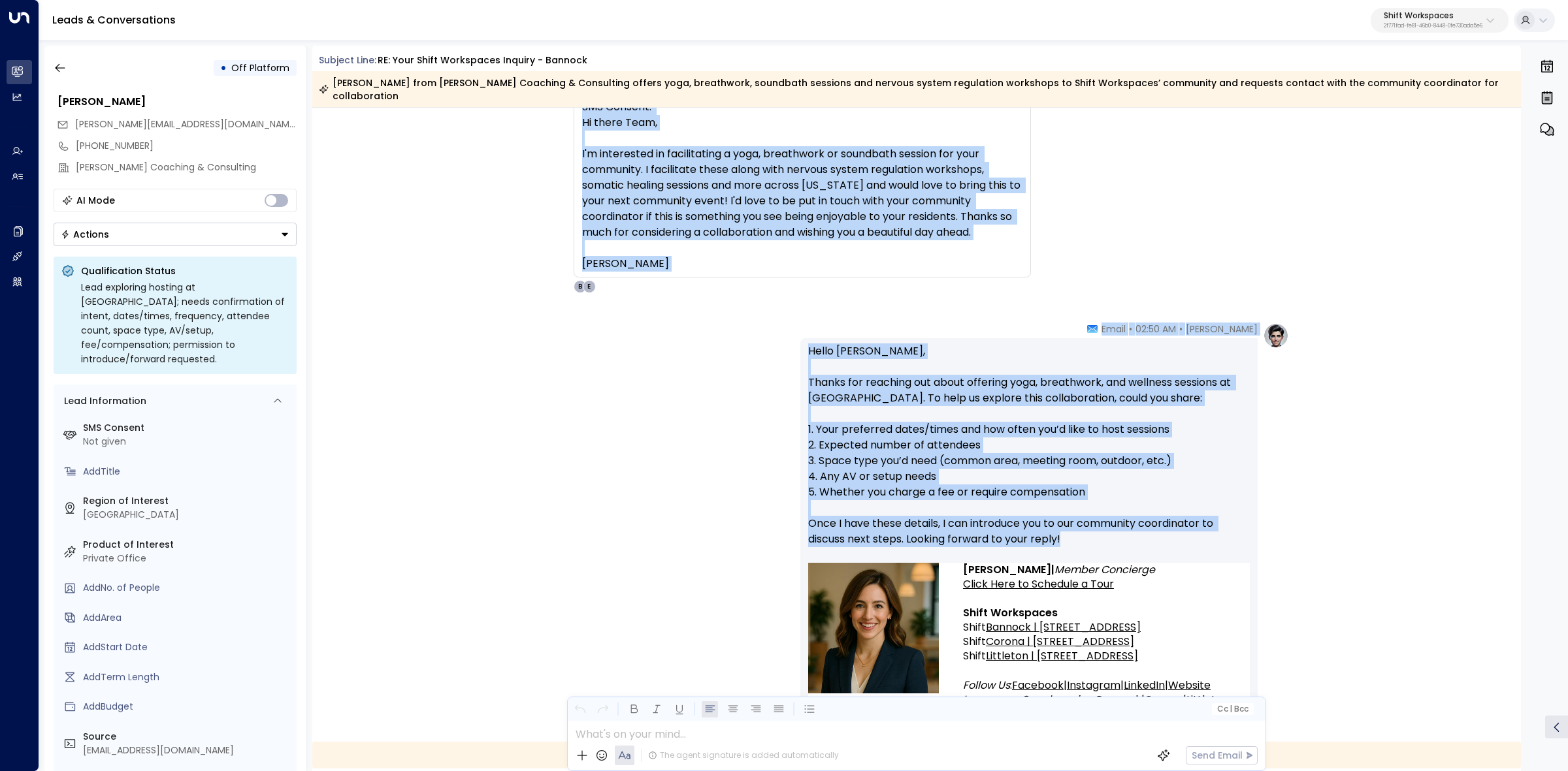
copy tr "[PERSON_NAME] | Member Concierge Click Here to Schedule a Tour Shift Workspaces"
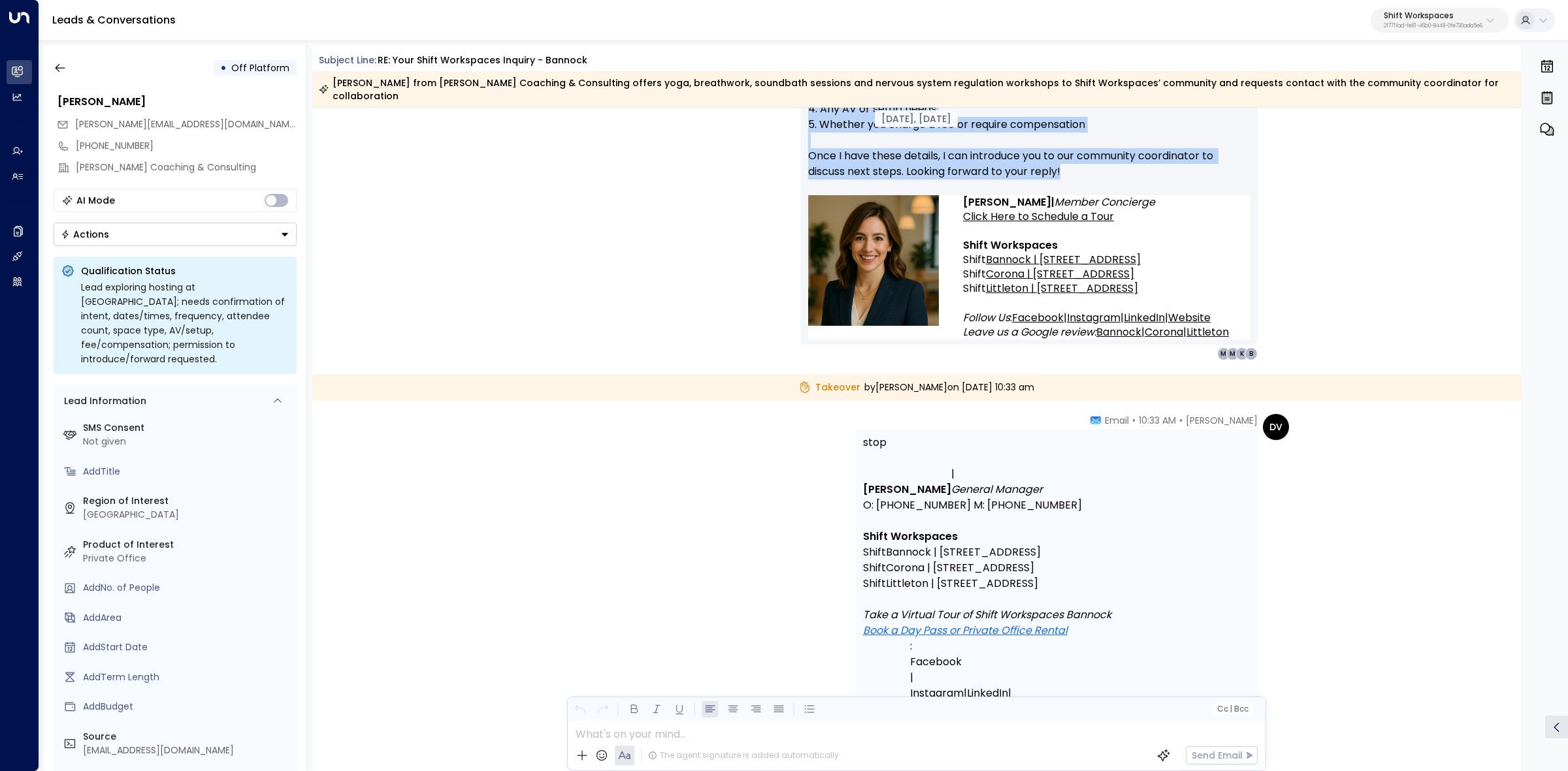
scroll to position [653, 0]
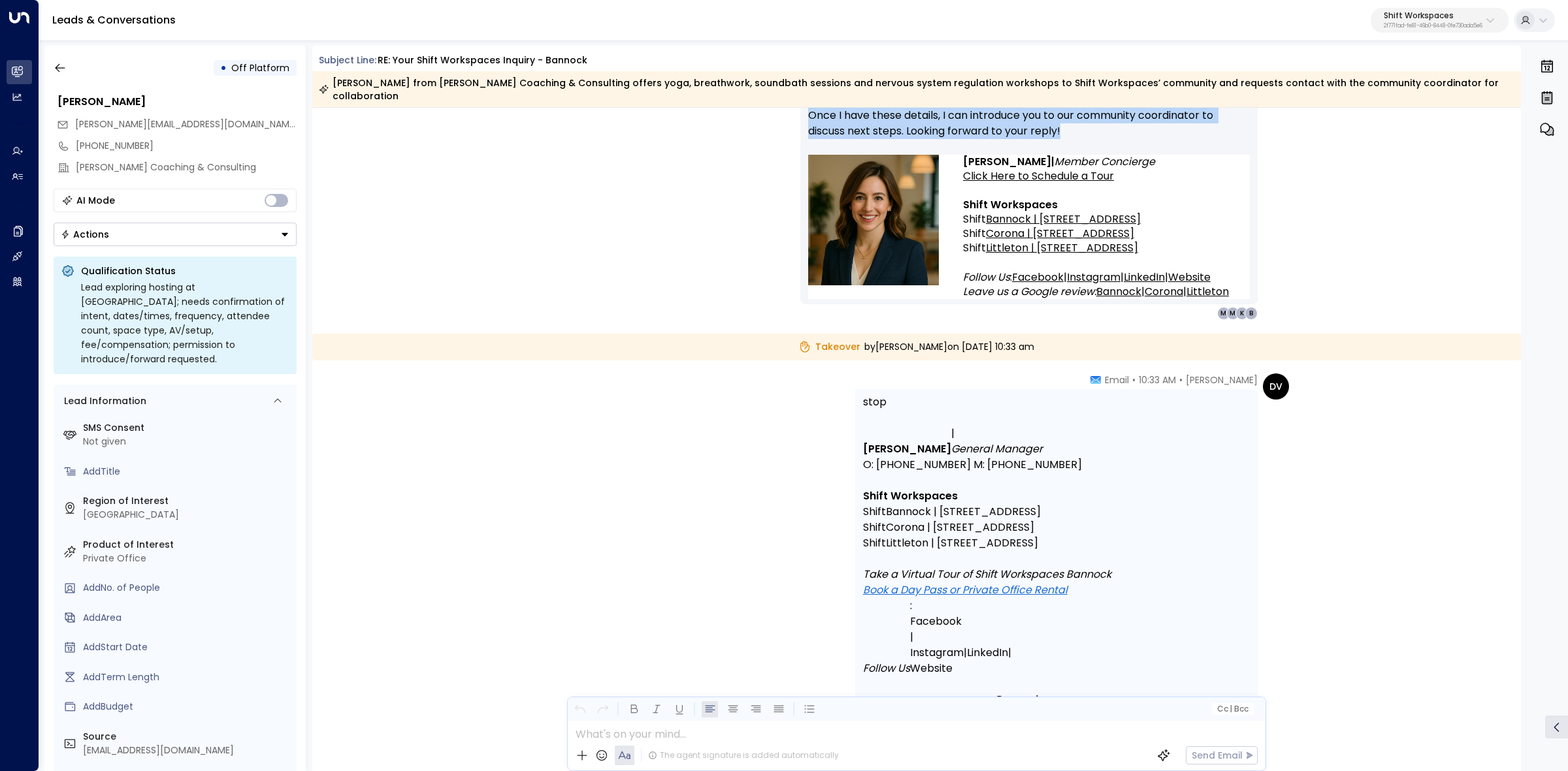
drag, startPoint x: 783, startPoint y: 412, endPoint x: 1163, endPoint y: 503, distance: 390.7
copy div "Takeover by [PERSON_NAME] [DATE][DATE] 10:33 am [PERSON_NAME] • 10:33 AM • Emai…"
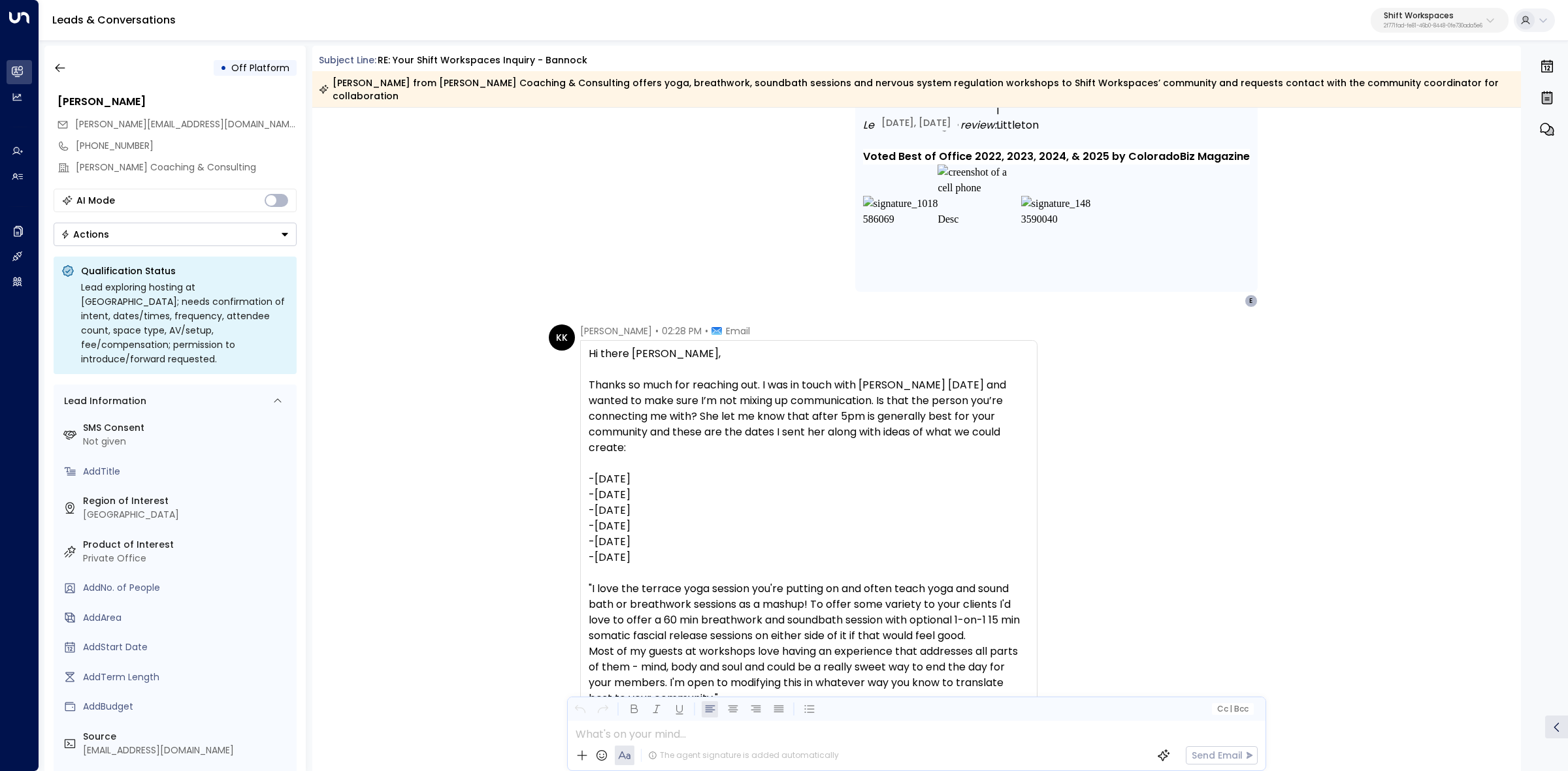
scroll to position [1306, 0]
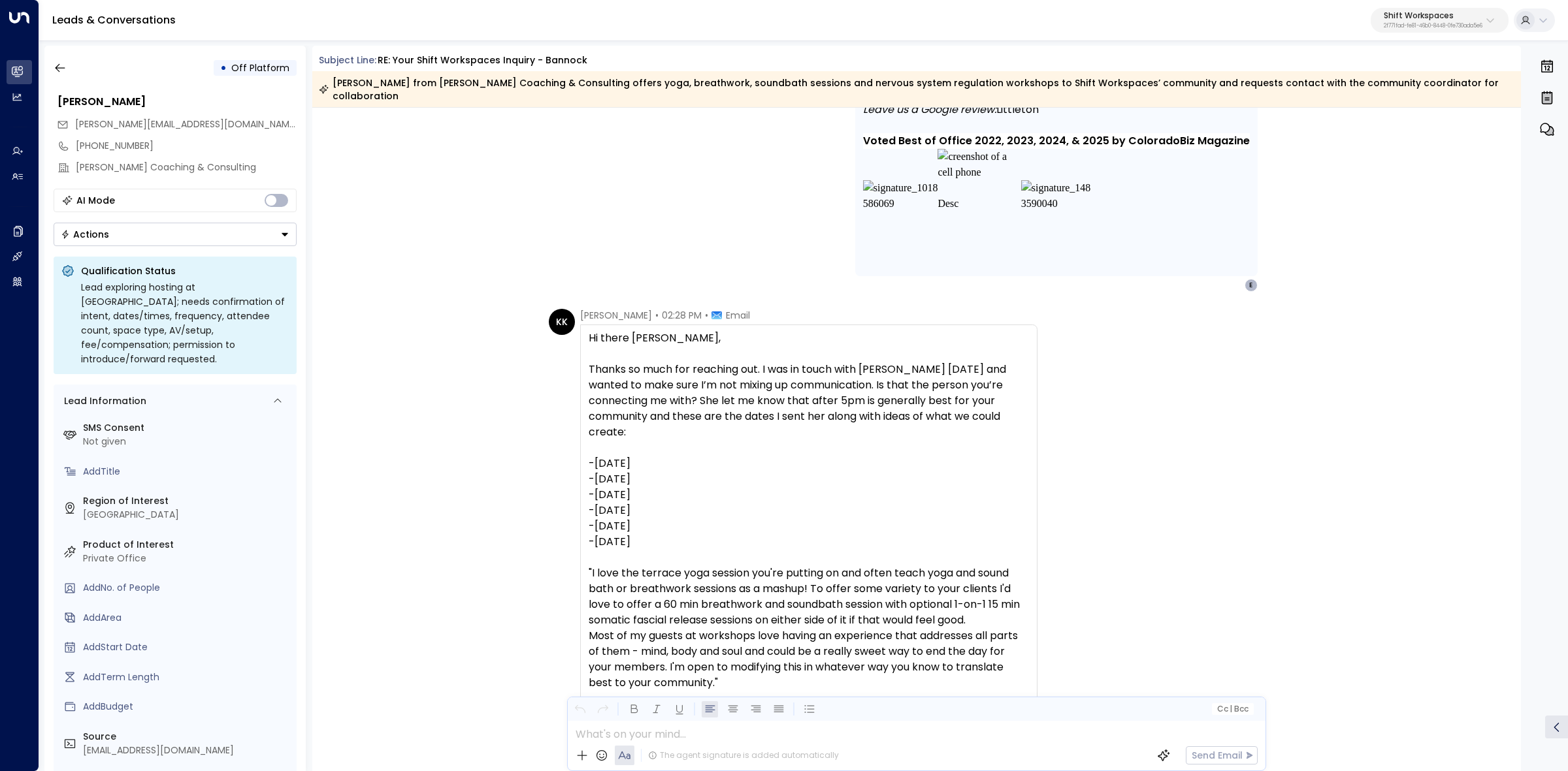
drag, startPoint x: 579, startPoint y: 297, endPoint x: 795, endPoint y: 442, distance: 260.2
click at [795, 442] on div "[PERSON_NAME] • 02:28 PM • Email Hi there [PERSON_NAME], Thanks so much for rea…" at bounding box center [809, 729] width 458 height 842
click at [801, 471] on div "-[DATE]" at bounding box center [808, 479] width 440 height 16
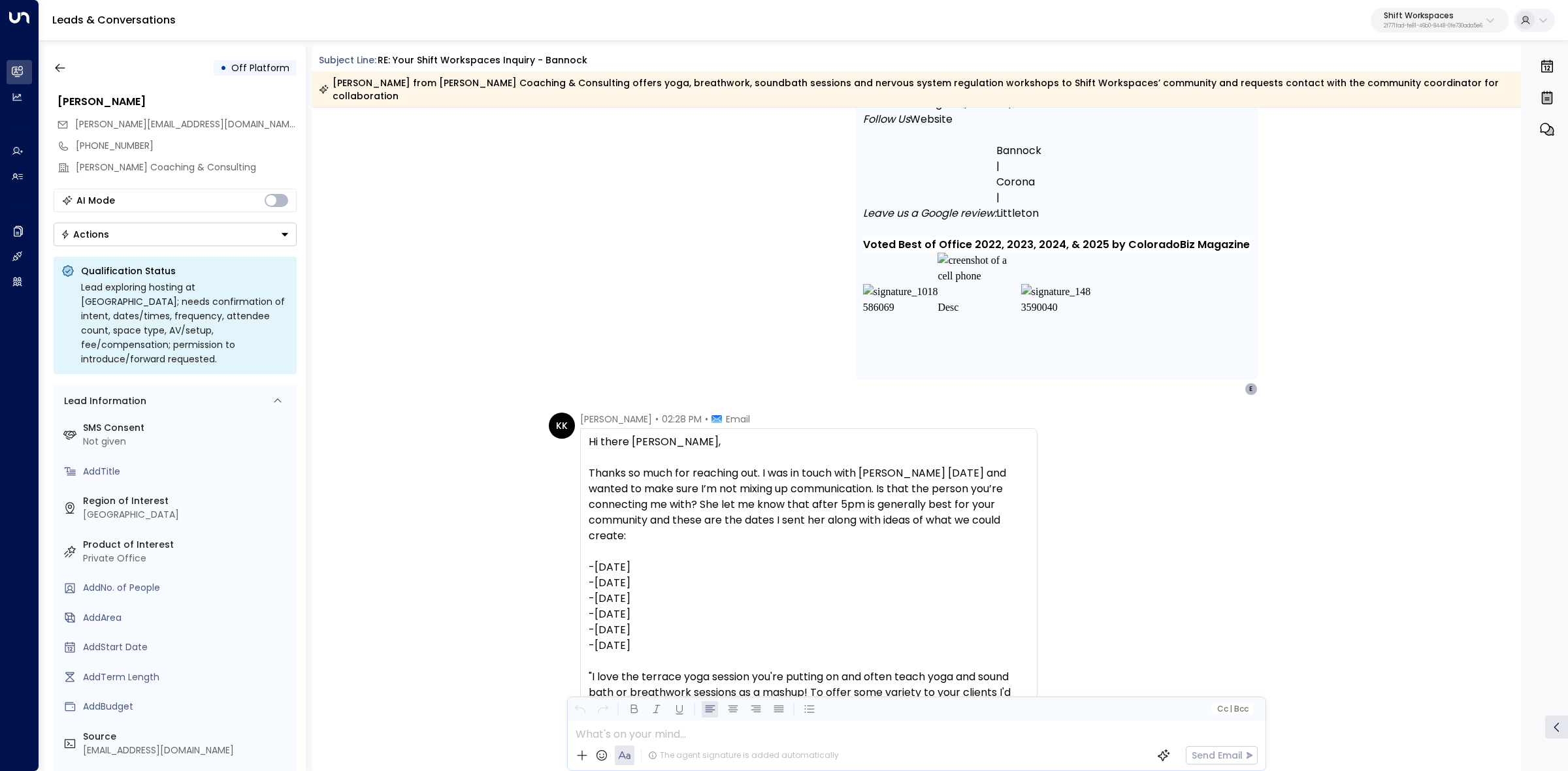
drag, startPoint x: 796, startPoint y: 328, endPoint x: 808, endPoint y: 354, distance: 28.6
click at [796, 330] on div "[PERSON_NAME] • 10:33 AM • Email stop [PERSON_NAME] | General Manager O: [PHONE…" at bounding box center [916, 110] width 745 height 571
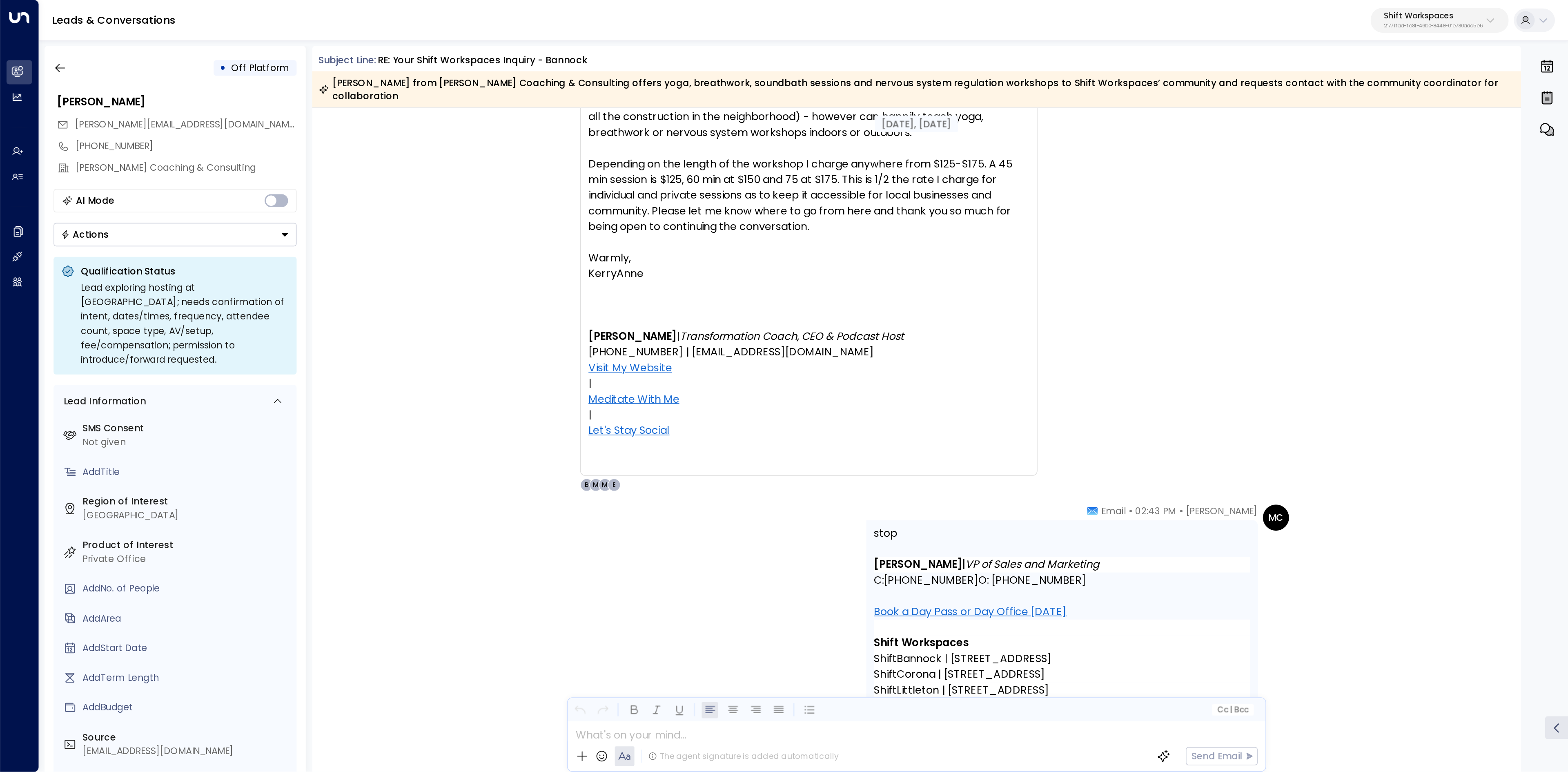
scroll to position [1263, 0]
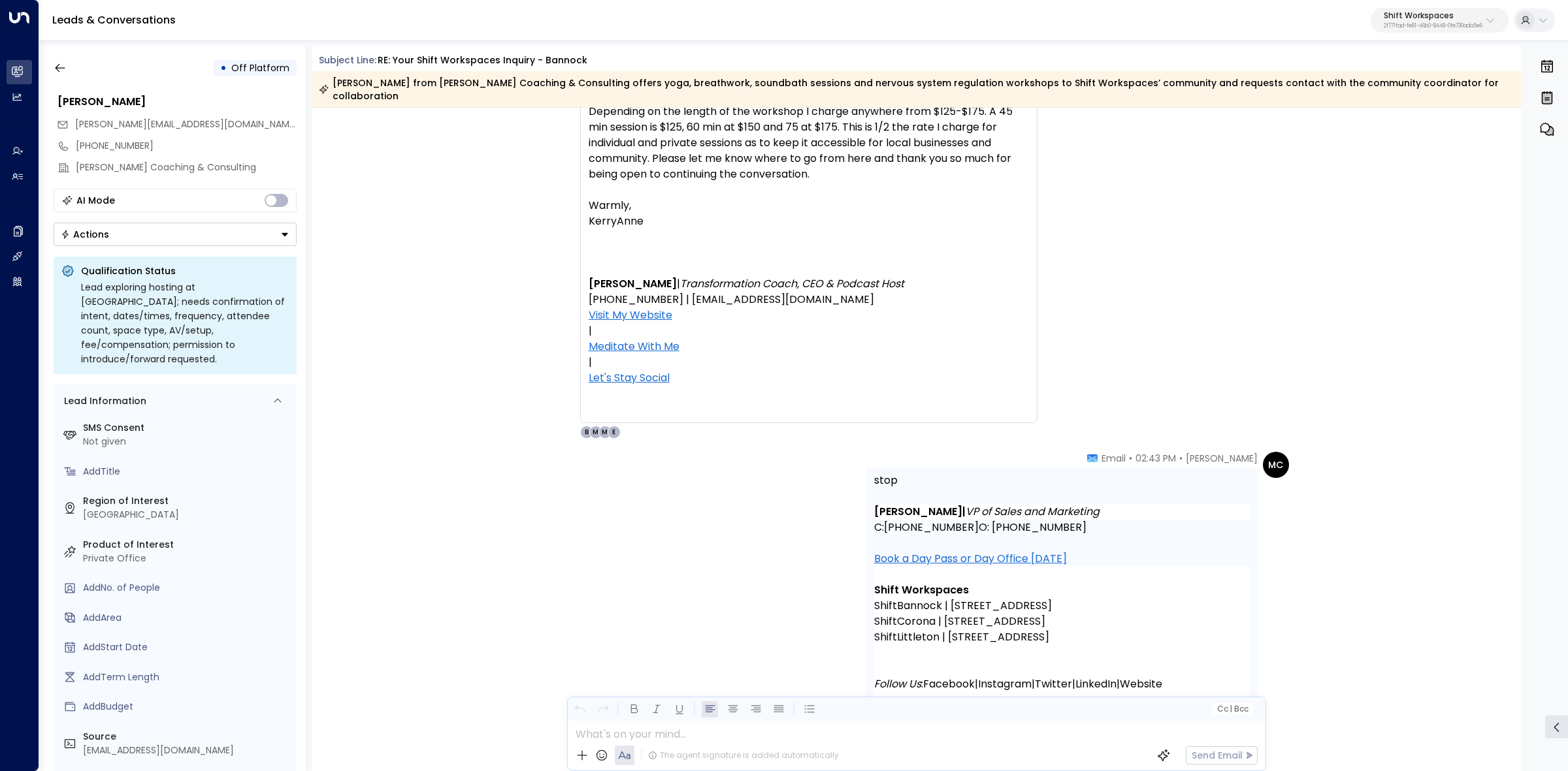
drag, startPoint x: 579, startPoint y: 487, endPoint x: 1194, endPoint y: 603, distance: 625.8
copy div "LoremIpsu Dolors • 60:14 AM • Conse Ad elits Doei, Tempor in utla etd magnaali …"
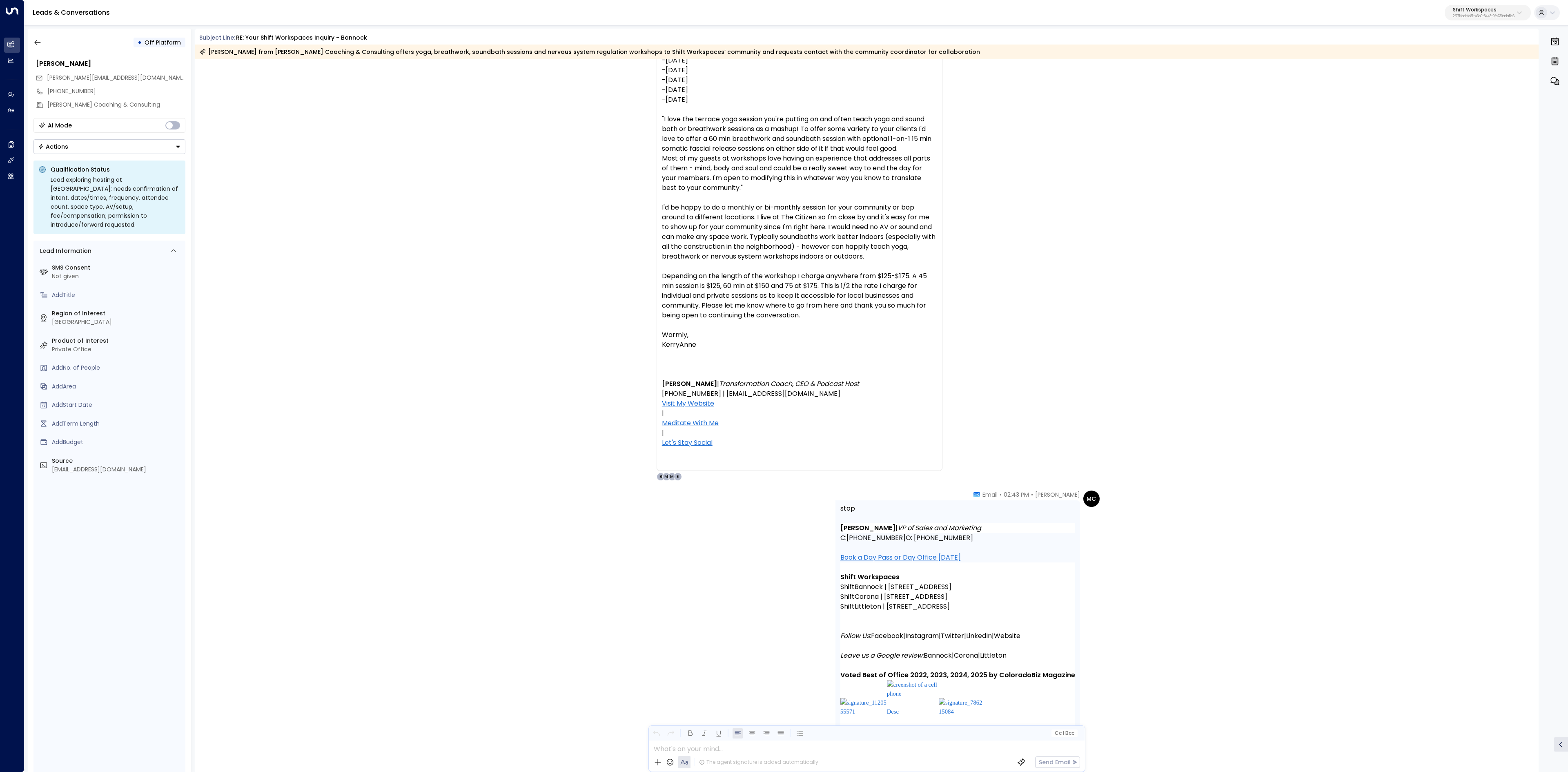
scroll to position [880, 0]
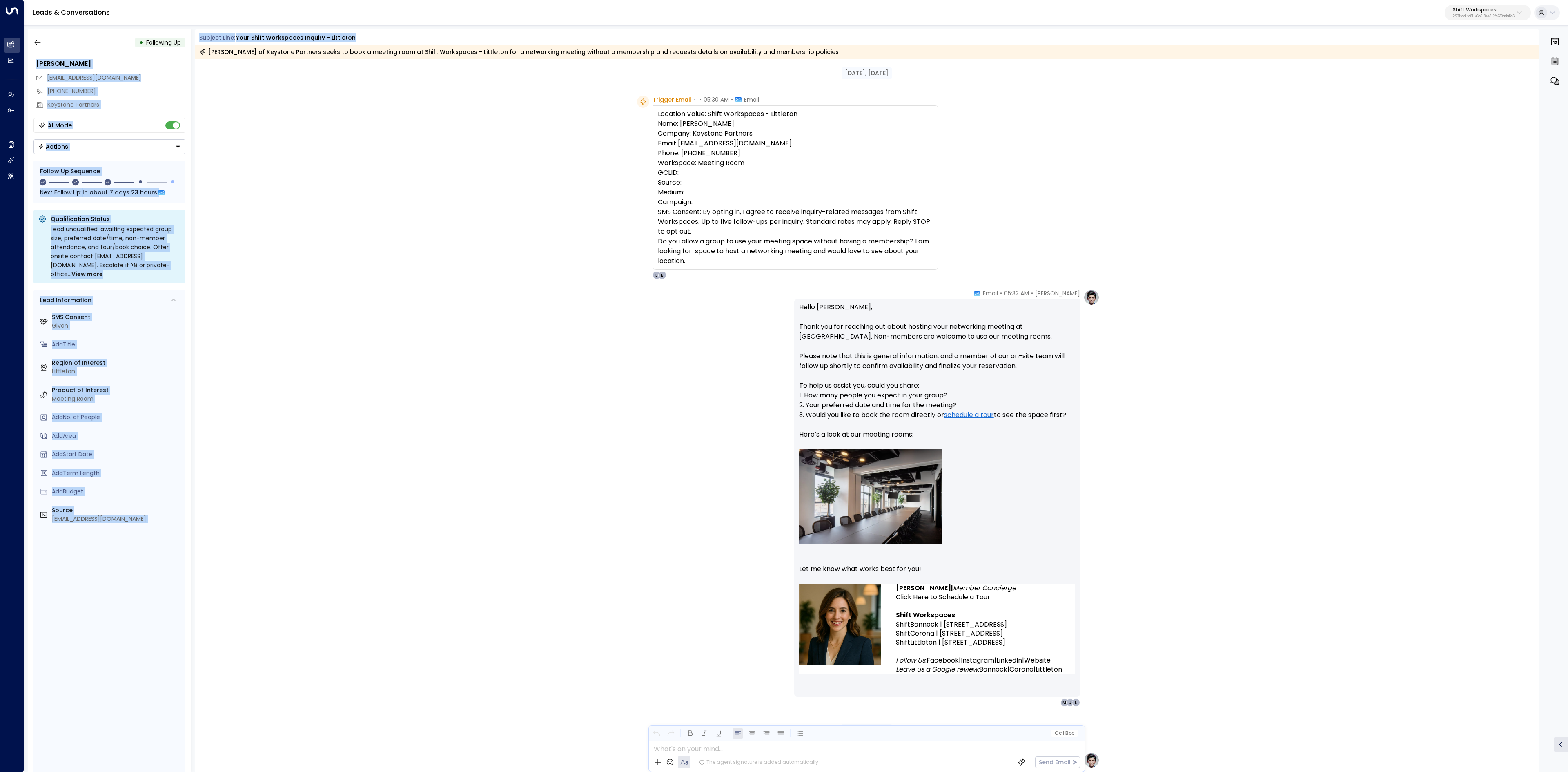
drag, startPoint x: 189, startPoint y: 33, endPoint x: 920, endPoint y: 55, distance: 731.3
click at [920, 55] on div "• Following Up [PERSON_NAME] [EMAIL_ADDRESS][DOMAIN_NAME] [PHONE_NUMBER] Keysto…" at bounding box center [798, 400] width 1541 height 743
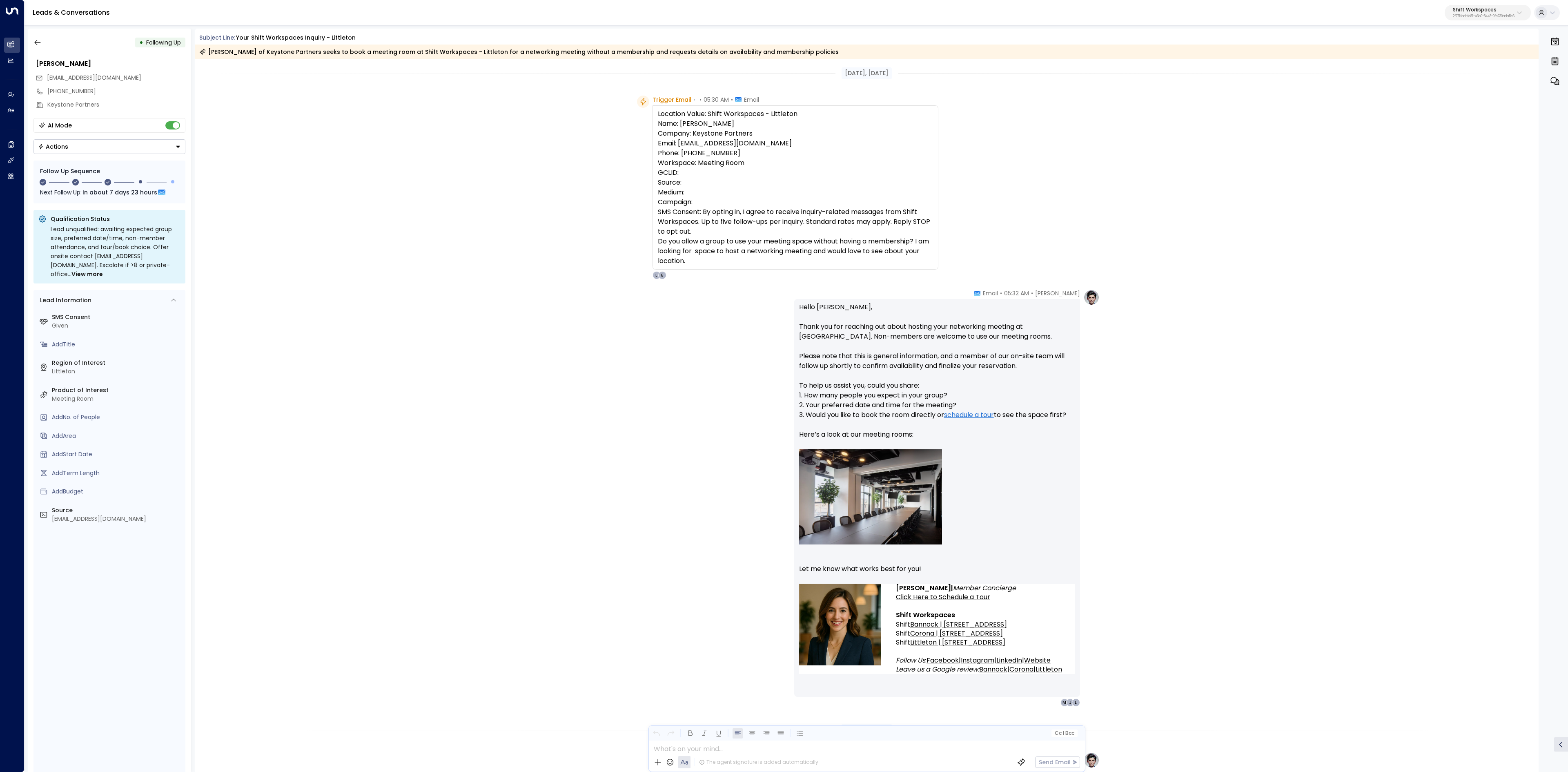
drag, startPoint x: 949, startPoint y: 62, endPoint x: 908, endPoint y: 61, distance: 41.0
click at [950, 62] on div "Aug 25, 9 days ago" at bounding box center [867, 73] width 1344 height 28
drag, startPoint x: 201, startPoint y: 35, endPoint x: 1050, endPoint y: 620, distance: 1031.0
click at [1050, 620] on div "Subject Line: Your Shift Workspaces Inquiry - Littleton Jill Thompson of Keysto…" at bounding box center [867, 400] width 1344 height 743
copy div "ubject Line: Your Shift Workspaces Inquiry - Littleton Jill Thompson of Keyston…"
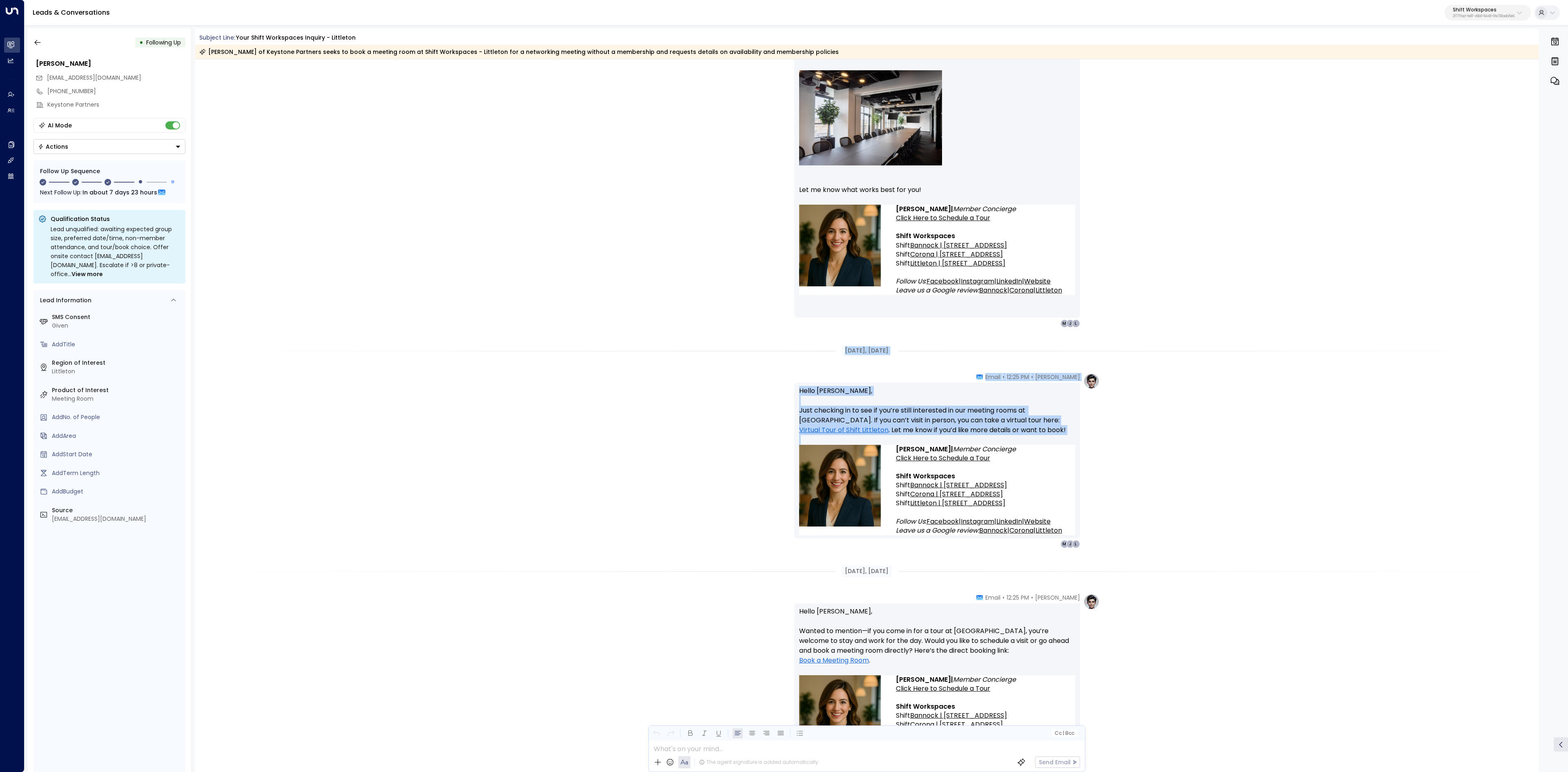
scroll to position [409, 0]
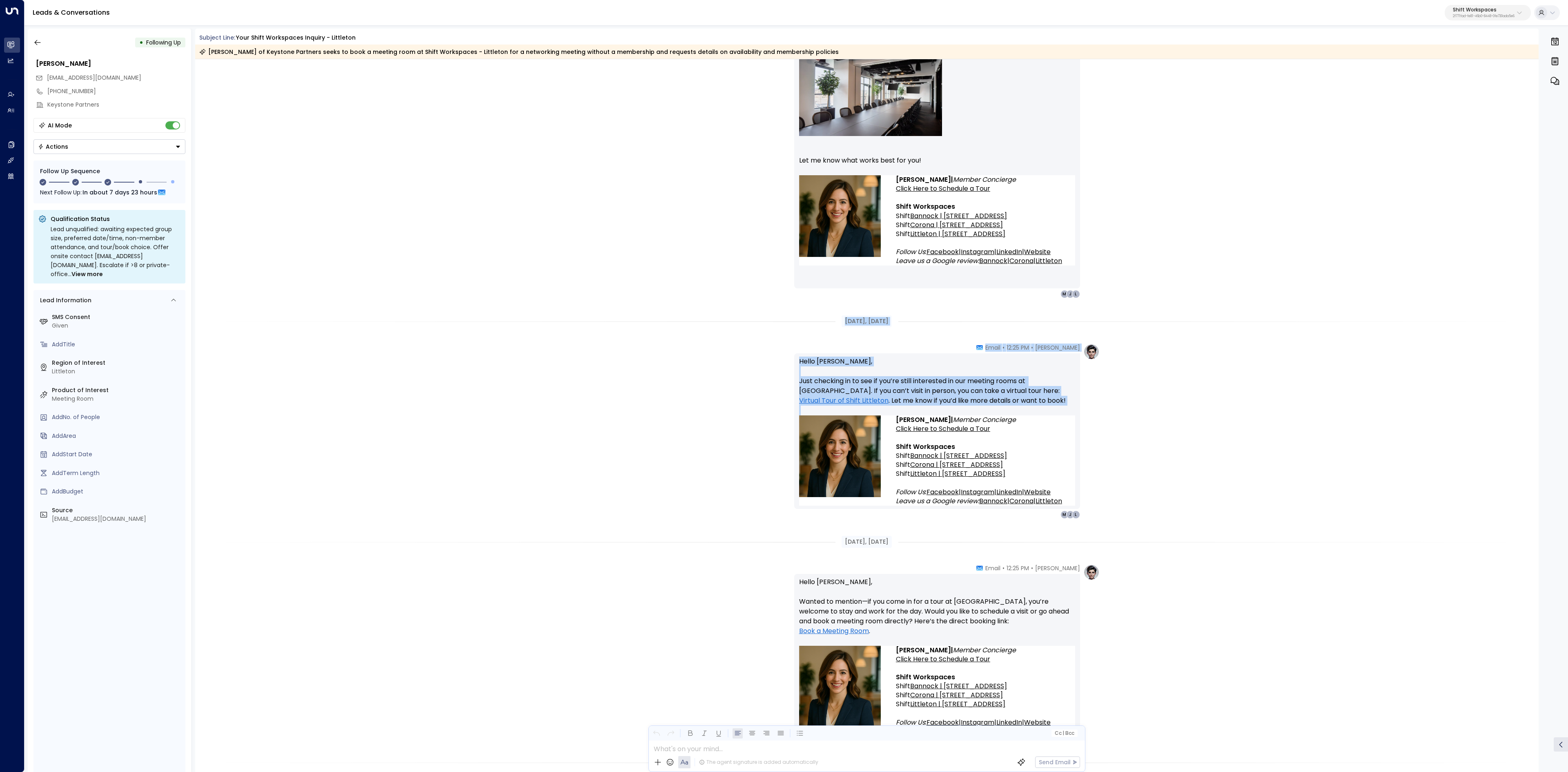
drag, startPoint x: 829, startPoint y: 402, endPoint x: 1059, endPoint y: 450, distance: 235.0
click at [1059, 450] on div "Aug 25, 9 days ago Trigger Email • • 05:30 AM • Email Location Value: Shift Wor…" at bounding box center [867, 346] width 1344 height 1392
copy div "Aug 26, 8 days ago Emma • 12:25 PM • Email Hello Jill, Just checking in to see …"
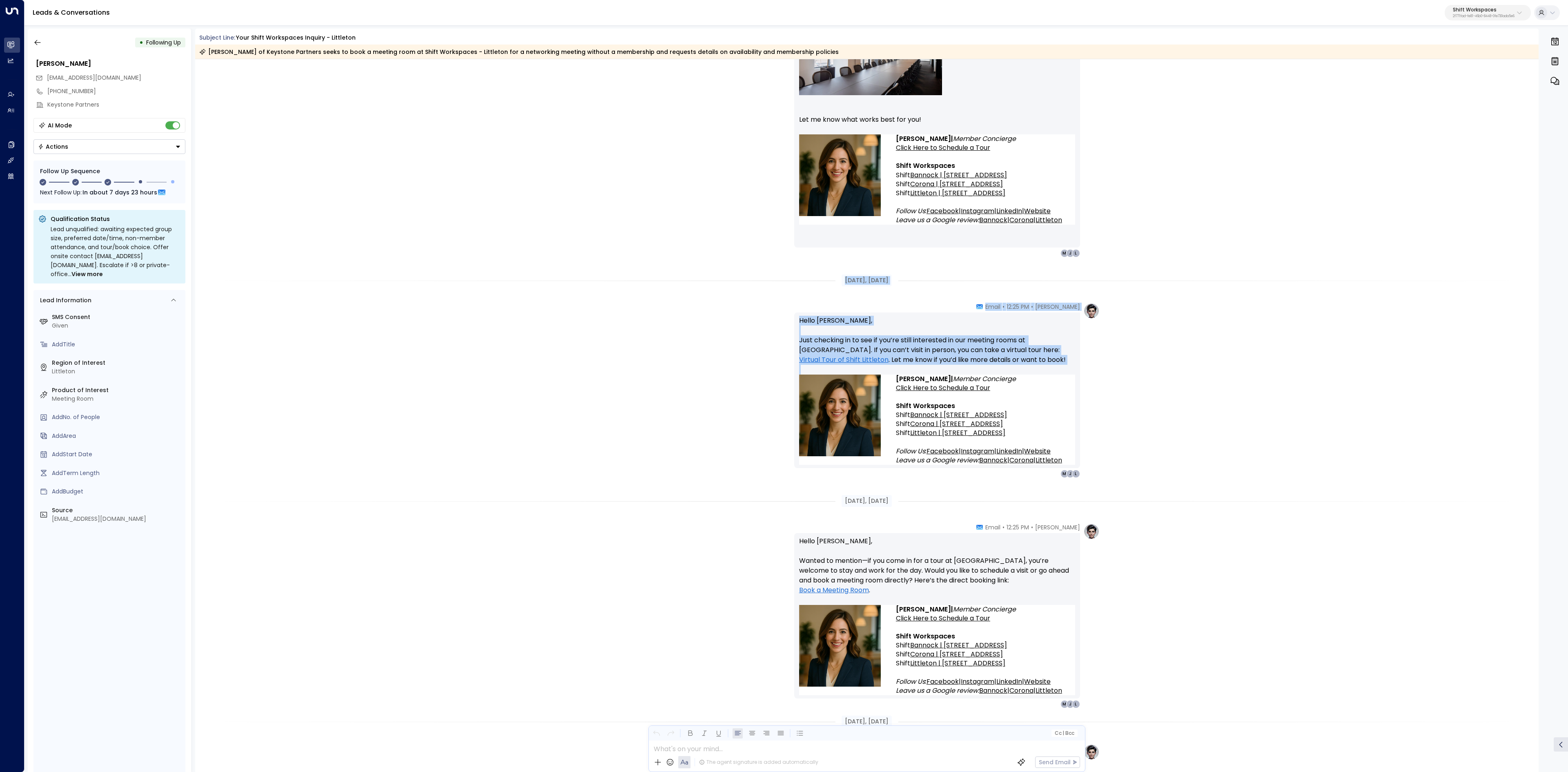
scroll to position [490, 0]
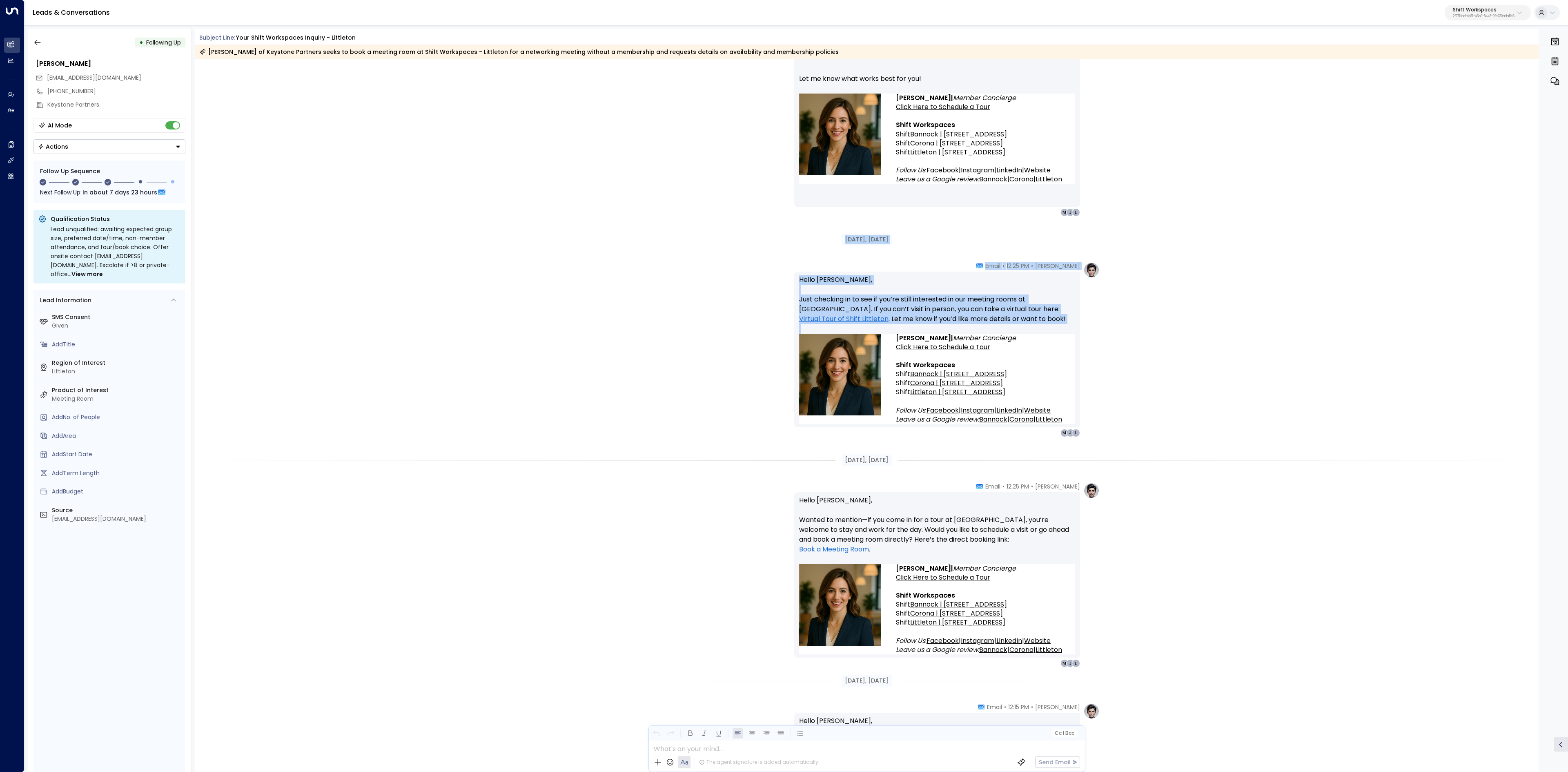
drag, startPoint x: 844, startPoint y: 538, endPoint x: 1025, endPoint y: 590, distance: 188.3
click at [1025, 590] on div "Aug 25, 9 days ago Trigger Email • • 05:30 AM • Email Location Value: Shift Wor…" at bounding box center [867, 265] width 1344 height 1392
copy div "Aug 27, 7 days ago Emma • 12:25 PM • Email Hello Jill, Wanted to mention—if you…"
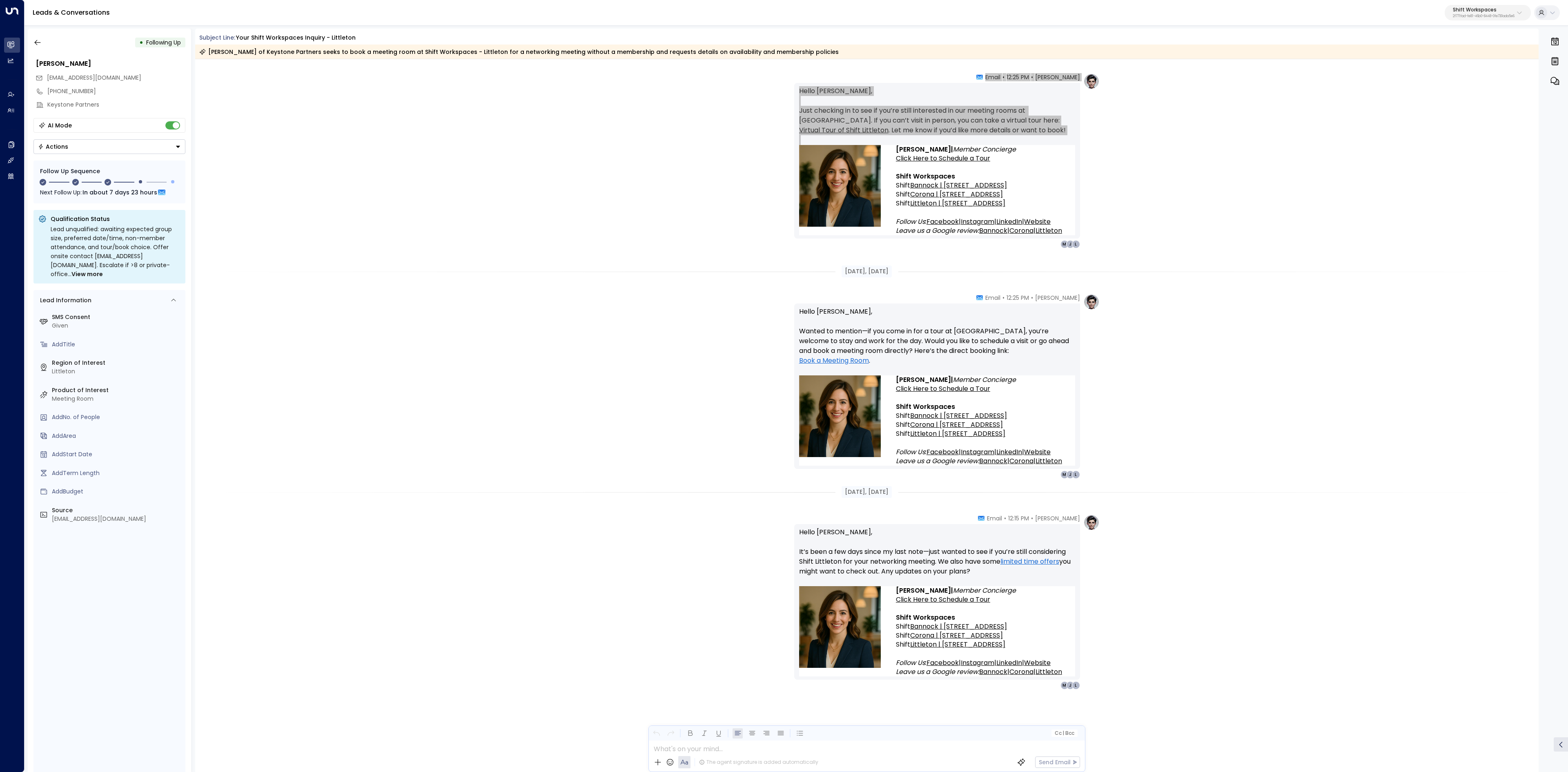
scroll to position [679, 0]
drag, startPoint x: 831, startPoint y: 490, endPoint x: 1009, endPoint y: 600, distance: 209.2
click at [1009, 600] on div "Emma • 05:32 AM • Email Hello Jill, Thank you for reaching out about hosting yo…" at bounding box center [867, 76] width 1344 height 1392
copy div "Sep 01, 2 days ago Emma • 12:15 PM • Email Hello Jill, It’s been a few days sin…"
